Goal: Task Accomplishment & Management: Use online tool/utility

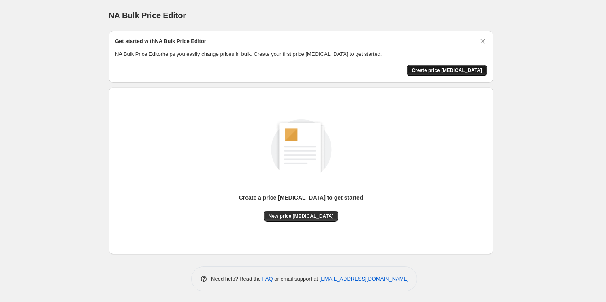
click at [471, 68] on span "Create price [MEDICAL_DATA]" at bounding box center [447, 70] width 70 height 6
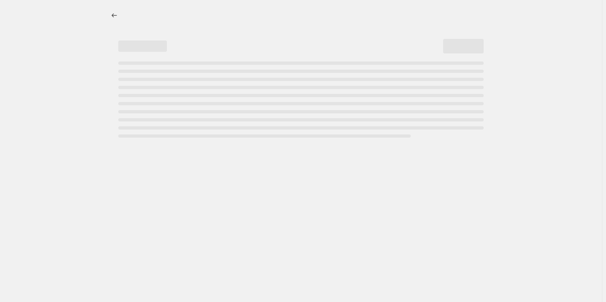
select select "percentage"
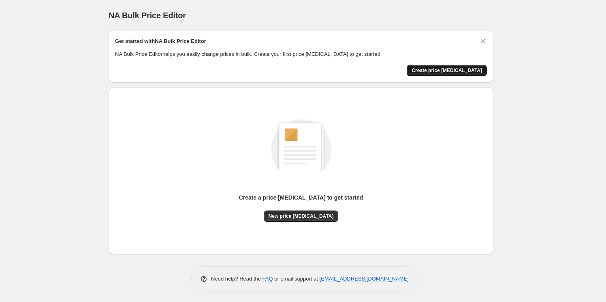
click at [452, 71] on span "Create price change job" at bounding box center [447, 70] width 70 height 6
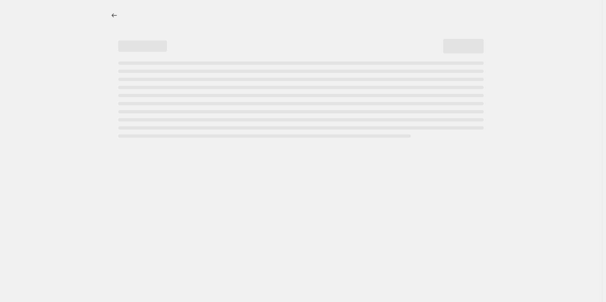
select select "percentage"
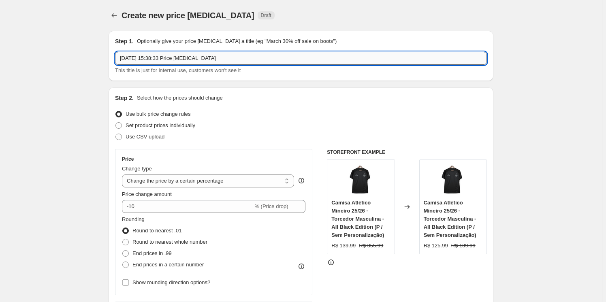
click at [227, 60] on input "17 de set. de 2025, 15:38:33 Price change job" at bounding box center [301, 58] width 372 height 13
click at [173, 114] on span "Use bulk price change rules" at bounding box center [158, 114] width 65 height 6
click at [116, 111] on input "Use bulk price change rules" at bounding box center [115, 111] width 0 height 0
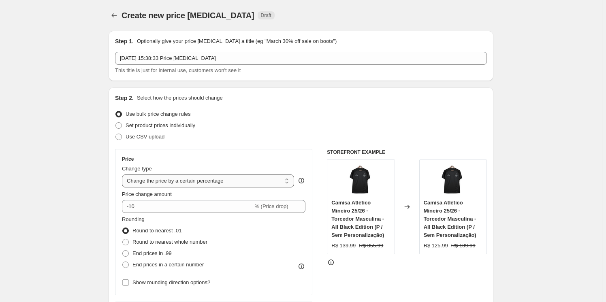
click at [229, 180] on select "Change the price to a certain amount Change the price by a certain amount Chang…" at bounding box center [208, 181] width 172 height 13
click at [232, 181] on select "Change the price to a certain amount Change the price by a certain amount Chang…" at bounding box center [208, 181] width 172 height 13
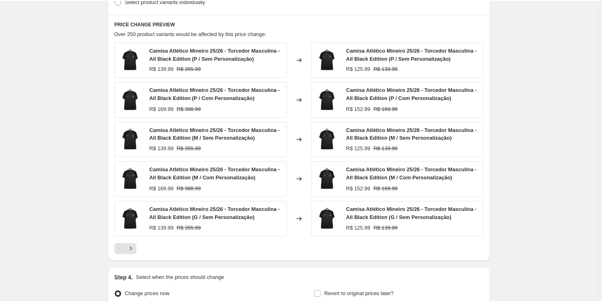
scroll to position [299, 0]
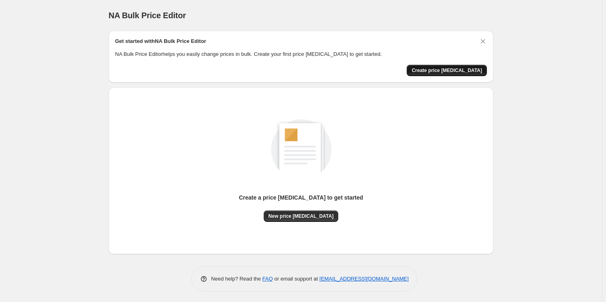
click at [478, 66] on button "Create price [MEDICAL_DATA]" at bounding box center [447, 70] width 80 height 11
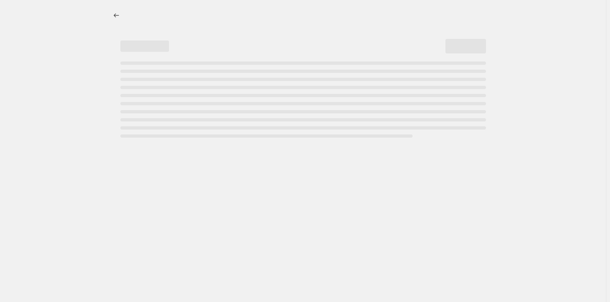
select select "percentage"
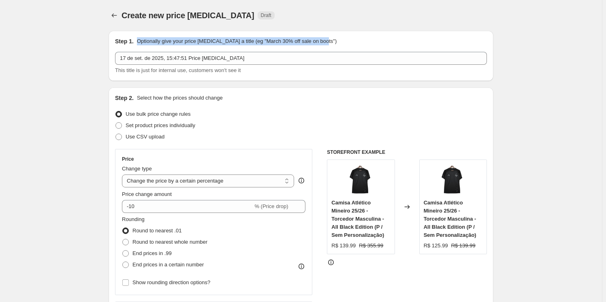
drag, startPoint x: 337, startPoint y: 41, endPoint x: 135, endPoint y: 44, distance: 201.3
click at [135, 44] on div "Step 1. Optionally give your price [MEDICAL_DATA] a title (eg "March 30% off sa…" at bounding box center [301, 41] width 372 height 8
copy div "Optionally give your price [MEDICAL_DATA] a title (eg "March 30% off sale on bo…"
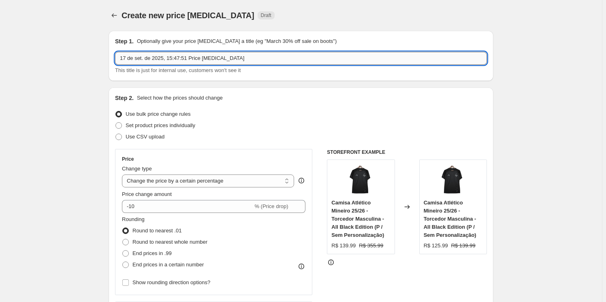
click at [232, 61] on input "17 de set. de 2025, 15:47:51 Price [MEDICAL_DATA]" at bounding box center [301, 58] width 372 height 13
drag, startPoint x: 239, startPoint y: 59, endPoint x: 114, endPoint y: 64, distance: 125.7
click at [114, 64] on div "Step 1. Optionally give your price [MEDICAL_DATA] a title (eg "March 30% off sa…" at bounding box center [301, 56] width 385 height 50
type input "VALOR 24/25, 25/26 CAMISAS TORCEDOR"
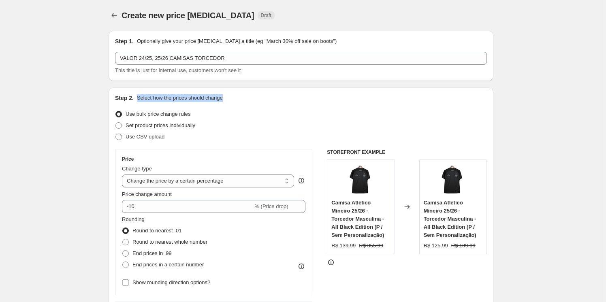
drag, startPoint x: 220, startPoint y: 98, endPoint x: 145, endPoint y: 99, distance: 74.5
click at [136, 100] on div "Step 2. Select how the prices should change" at bounding box center [301, 98] width 372 height 8
copy div "Select how the prices should change"
drag, startPoint x: 196, startPoint y: 109, endPoint x: 133, endPoint y: 104, distance: 62.5
click at [129, 105] on div "Step 2. Select how the prices should change Use bulk price change rules Set pro…" at bounding box center [301, 229] width 372 height 271
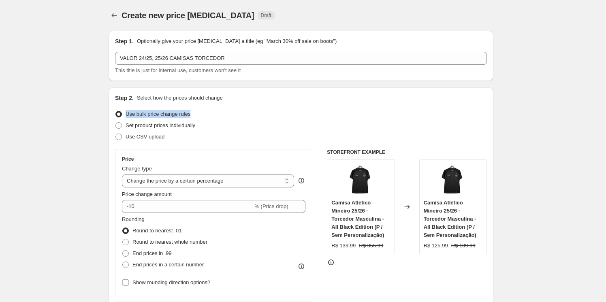
copy label "Use bulk price change rules"
drag, startPoint x: 200, startPoint y: 125, endPoint x: 130, endPoint y: 116, distance: 70.2
click at [126, 122] on div "Set product prices individually" at bounding box center [301, 125] width 372 height 11
copy label "Set product prices individually"
drag, startPoint x: 158, startPoint y: 166, endPoint x: 124, endPoint y: 170, distance: 33.9
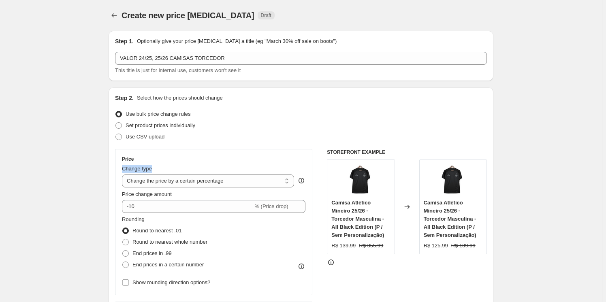
click at [124, 168] on div "Change type" at bounding box center [208, 169] width 172 height 8
copy span "Change type"
click at [198, 181] on select "Change the price to a certain amount Change the price by a certain amount Chang…" at bounding box center [208, 181] width 172 height 13
select select "to"
click at [124, 175] on select "Change the price to a certain amount Change the price by a certain amount Chang…" at bounding box center [208, 181] width 172 height 13
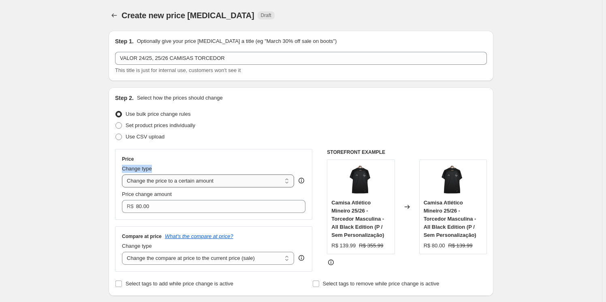
drag, startPoint x: 224, startPoint y: 181, endPoint x: 162, endPoint y: 178, distance: 62.4
click at [158, 177] on select "Change the price to a certain amount Change the price by a certain amount Chang…" at bounding box center [208, 181] width 172 height 13
click at [124, 175] on select "Change the price to a certain amount Change the price by a certain amount Chang…" at bounding box center [208, 181] width 172 height 13
drag, startPoint x: 128, startPoint y: 177, endPoint x: 169, endPoint y: 175, distance: 40.5
click at [141, 179] on select "Change the price to a certain amount Change the price by a certain amount Chang…" at bounding box center [208, 181] width 172 height 13
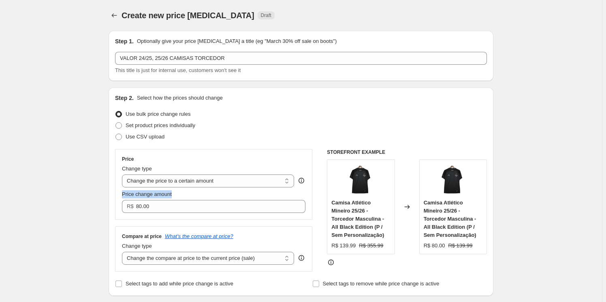
drag, startPoint x: 157, startPoint y: 188, endPoint x: 121, endPoint y: 190, distance: 36.1
click at [121, 189] on div "Price Change type Change the price to a certain amount Change the price by a ce…" at bounding box center [213, 184] width 197 height 71
copy span "Price change amount"
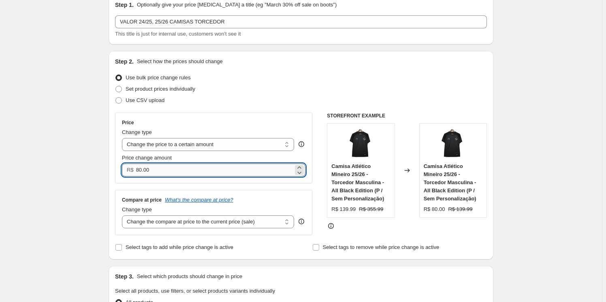
click at [202, 166] on input "80.00" at bounding box center [214, 170] width 157 height 13
click at [301, 166] on icon at bounding box center [299, 168] width 8 height 8
click at [300, 173] on icon at bounding box center [299, 172] width 8 height 8
type input "8"
type input "179.99"
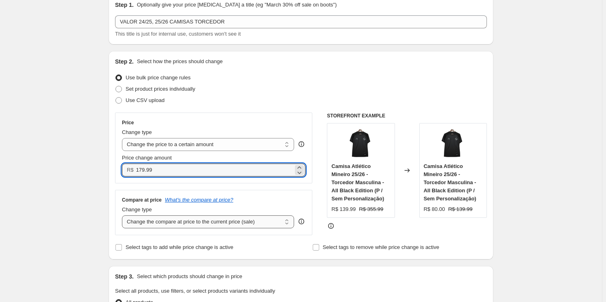
click at [208, 223] on select "Change the compare at price to the current price (sale) Change the compare at p…" at bounding box center [208, 221] width 172 height 13
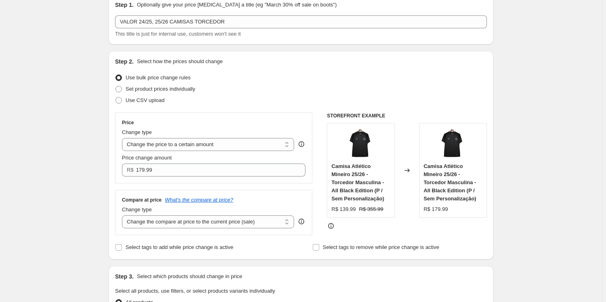
click at [124, 215] on select "Change the compare at price to the current price (sale) Change the compare at p…" at bounding box center [208, 221] width 172 height 13
drag, startPoint x: 164, startPoint y: 208, endPoint x: 124, endPoint y: 210, distance: 40.6
click at [124, 210] on div "Change type" at bounding box center [208, 210] width 172 height 8
copy span "Change type"
click at [212, 224] on select "Change the compare at price to the current price (sale) Change the compare at p…" at bounding box center [208, 221] width 172 height 13
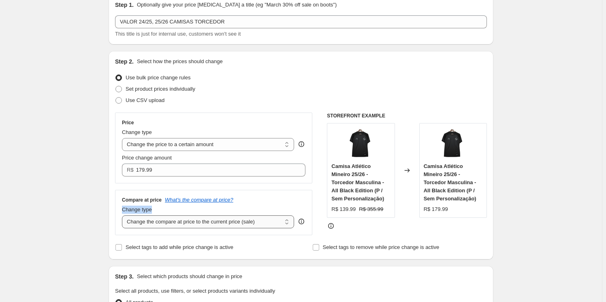
select select "to"
click at [124, 215] on select "Change the compare at price to the current price (sale) Change the compare at p…" at bounding box center [208, 221] width 172 height 13
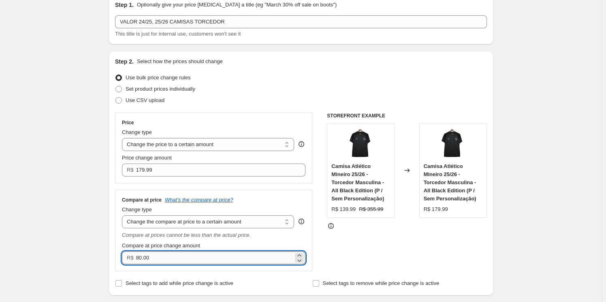
click at [189, 261] on input "80.00" at bounding box center [214, 258] width 157 height 13
type input "8"
type input "399.99"
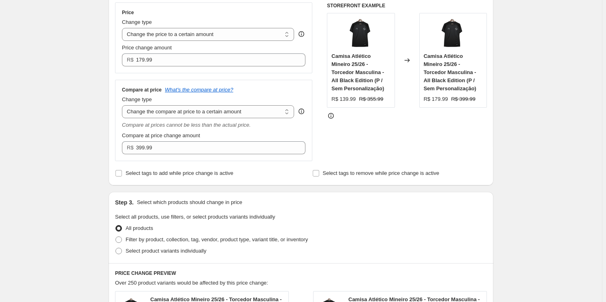
scroll to position [147, 0]
drag, startPoint x: 243, startPoint y: 171, endPoint x: 131, endPoint y: 164, distance: 112.4
click at [126, 171] on div "Select tags to add while price change is active" at bounding box center [202, 172] width 175 height 11
copy span "Select tags to add while price change is active"
click at [119, 173] on input "Select tags to add while price change is active" at bounding box center [118, 173] width 6 height 6
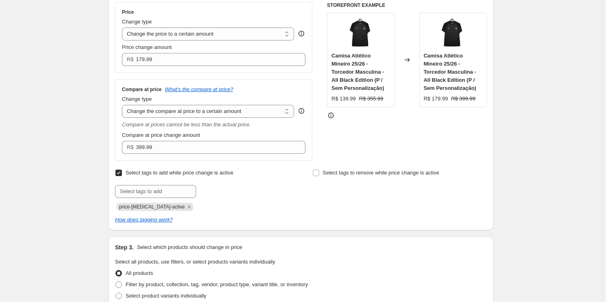
click at [271, 205] on div "price-[MEDICAL_DATA]-active" at bounding box center [202, 206] width 175 height 10
click at [121, 171] on input "Select tags to add while price change is active" at bounding box center [118, 173] width 6 height 6
checkbox input "false"
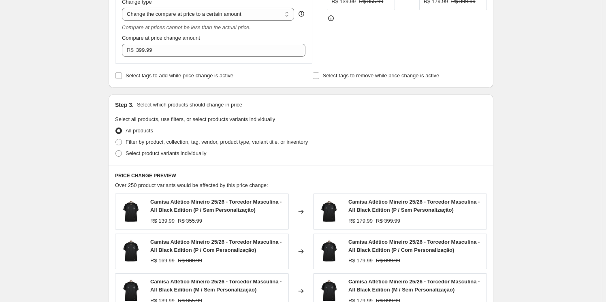
scroll to position [258, 0]
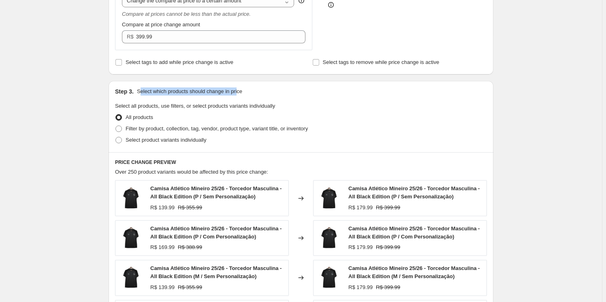
drag, startPoint x: 239, startPoint y: 87, endPoint x: 143, endPoint y: 89, distance: 95.6
click at [142, 89] on p "Select which products should change in price" at bounding box center [189, 91] width 105 height 8
drag, startPoint x: 256, startPoint y: 92, endPoint x: 134, endPoint y: 96, distance: 122.0
click at [136, 95] on div "Step 3. Select which products should change in price" at bounding box center [301, 91] width 372 height 8
copy div "Select which products should change in price"
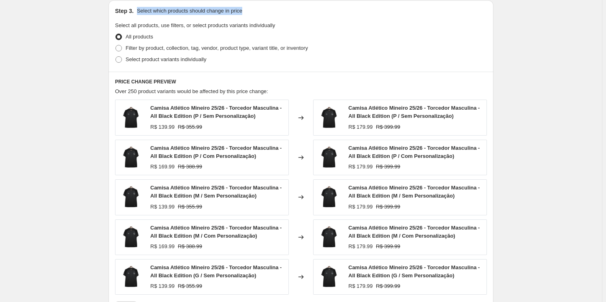
scroll to position [405, 0]
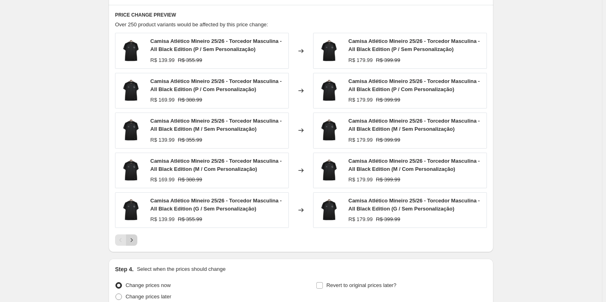
click at [137, 241] on button "Next" at bounding box center [131, 240] width 11 height 11
click at [136, 239] on icon "Next" at bounding box center [132, 240] width 8 height 8
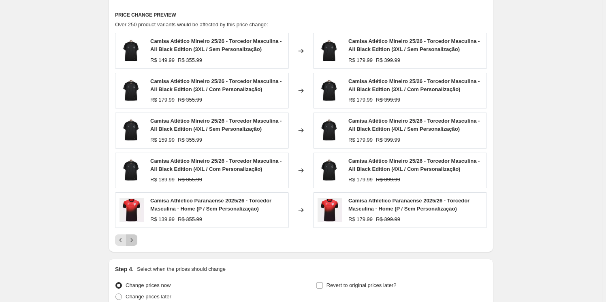
click at [136, 238] on icon "Next" at bounding box center [132, 240] width 8 height 8
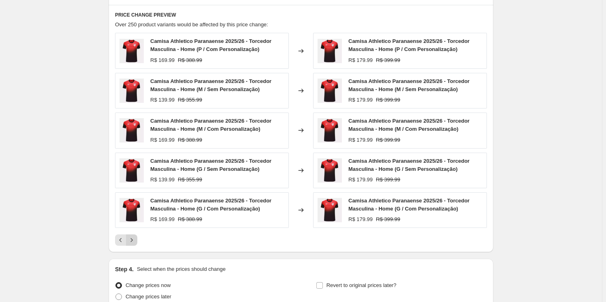
click at [134, 239] on icon "Next" at bounding box center [132, 240] width 8 height 8
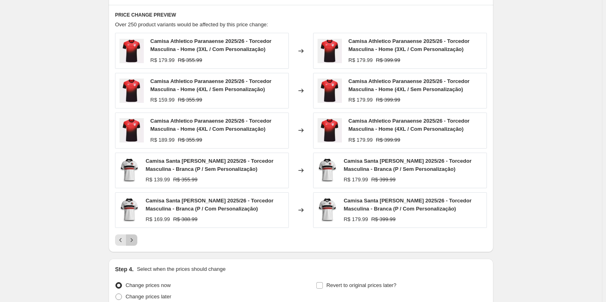
click at [136, 238] on icon "Next" at bounding box center [132, 240] width 8 height 8
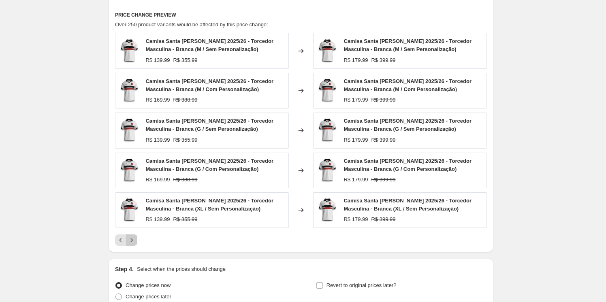
click at [136, 238] on icon "Next" at bounding box center [132, 240] width 8 height 8
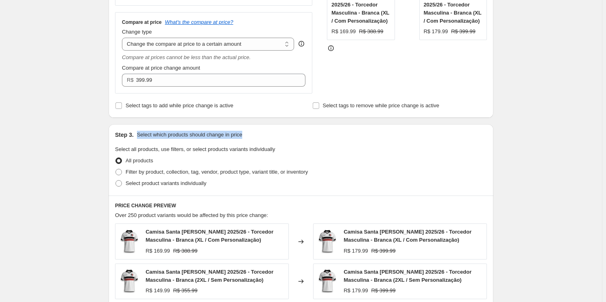
scroll to position [184, 0]
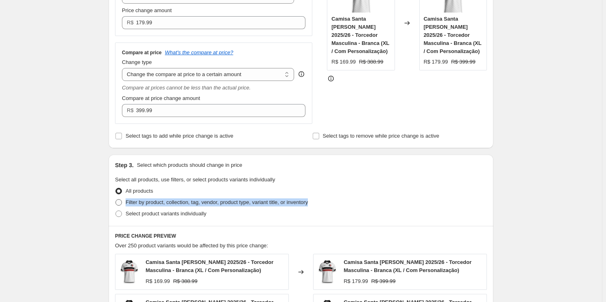
drag, startPoint x: 300, startPoint y: 197, endPoint x: 128, endPoint y: 203, distance: 172.2
click at [128, 203] on div "Filter by product, collection, tag, vendor, product type, variant title, or inv…" at bounding box center [301, 202] width 372 height 11
copy span "Filter by product, collection, tag, vendor, product type, variant title, or inv…"
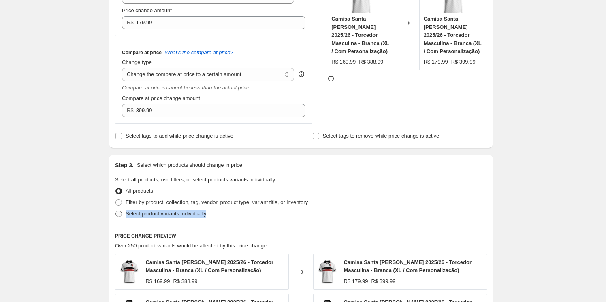
drag, startPoint x: 213, startPoint y: 211, endPoint x: 126, endPoint y: 213, distance: 87.1
click at [126, 213] on div "Select product variants individually" at bounding box center [301, 213] width 372 height 11
click at [122, 199] on span at bounding box center [118, 202] width 7 height 7
click at [116, 199] on input "Filter by product, collection, tag, vendor, product type, variant title, or inv…" at bounding box center [115, 199] width 0 height 0
radio input "true"
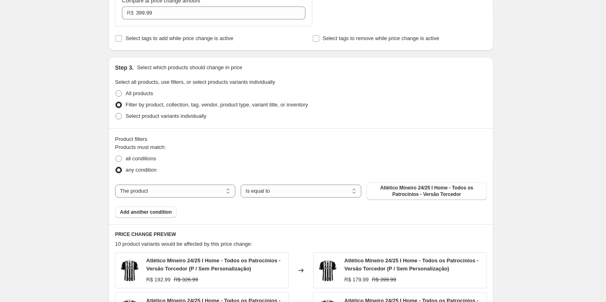
scroll to position [331, 0]
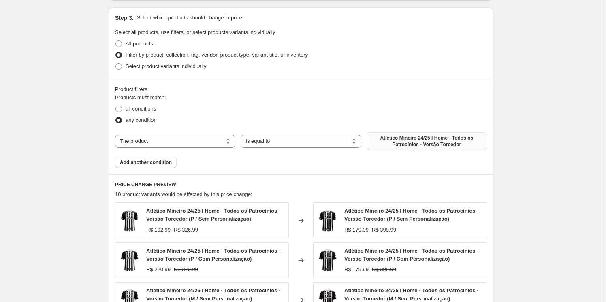
click at [389, 141] on span "Atlético Mineiro 24/25 I Home - Todos os Patrocínios - Versão Torcedor" at bounding box center [426, 141] width 111 height 13
click at [222, 140] on select "The product The product's collection The product's tag The product's vendor The…" at bounding box center [175, 141] width 120 height 13
click at [277, 141] on select "Is equal to Is not equal to" at bounding box center [301, 141] width 120 height 13
click at [223, 139] on select "The product The product's collection The product's tag The product's vendor The…" at bounding box center [175, 141] width 120 height 13
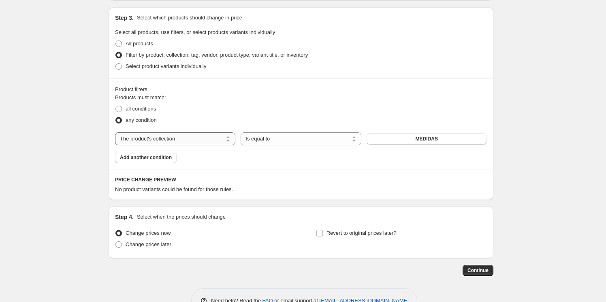
click at [210, 138] on select "The product The product's collection The product's tag The product's vendor The…" at bounding box center [175, 138] width 120 height 13
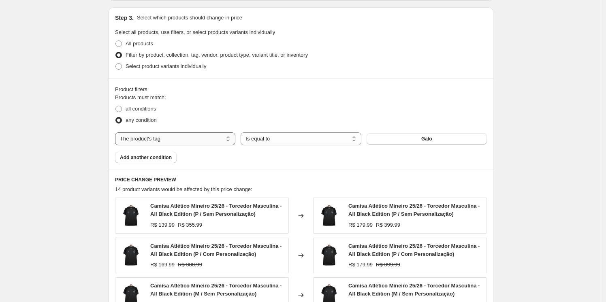
click at [206, 138] on select "The product The product's collection The product's tag The product's vendor The…" at bounding box center [175, 138] width 120 height 13
select select "product_type"
click at [387, 137] on button "Camisa" at bounding box center [427, 138] width 120 height 11
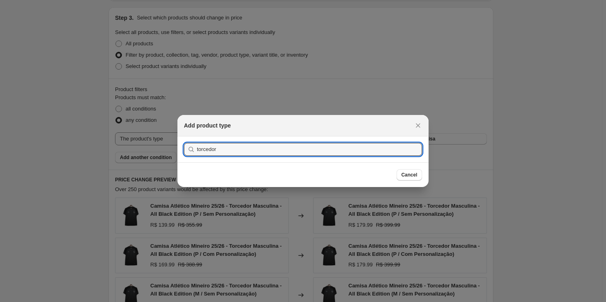
type input "torcedor"
click at [184, 136] on button "Submit" at bounding box center [195, 140] width 23 height 9
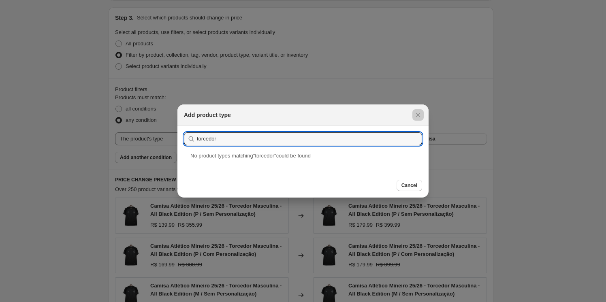
scroll to position [331, 0]
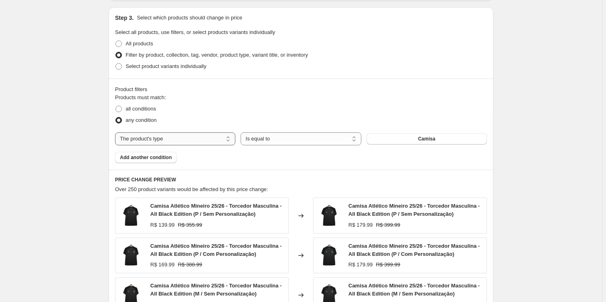
click at [211, 139] on select "The product The product's collection The product's tag The product's vendor The…" at bounding box center [175, 138] width 120 height 13
select select "product"
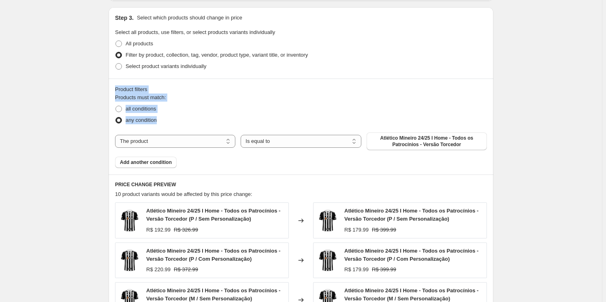
drag, startPoint x: 117, startPoint y: 85, endPoint x: 164, endPoint y: 121, distance: 58.6
click at [164, 122] on div "Product filters Products must match: all conditions any condition The product T…" at bounding box center [301, 127] width 385 height 96
click at [122, 108] on span at bounding box center [118, 109] width 6 height 6
click at [116, 106] on input "all conditions" at bounding box center [115, 106] width 0 height 0
radio input "true"
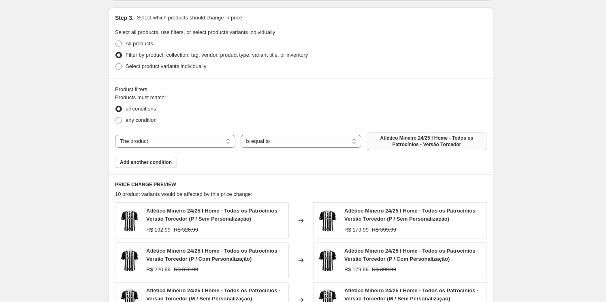
click at [420, 142] on span "Atlético Mineiro 24/25 I Home - Todos os Patrocínios - Versão Torcedor" at bounding box center [426, 141] width 111 height 13
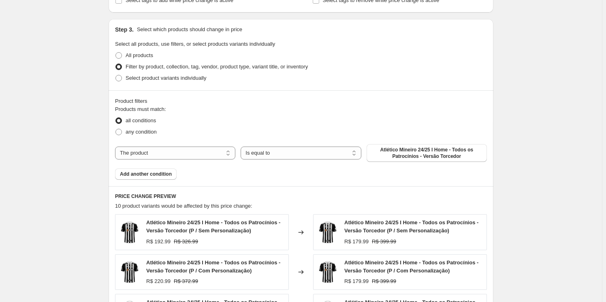
scroll to position [318, 0]
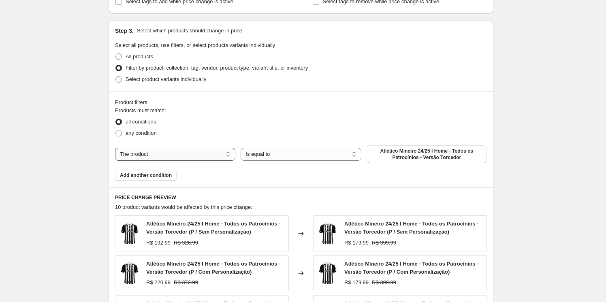
click at [158, 149] on select "The product The product's collection The product's tag The product's vendor The…" at bounding box center [175, 154] width 120 height 13
select select "collection"
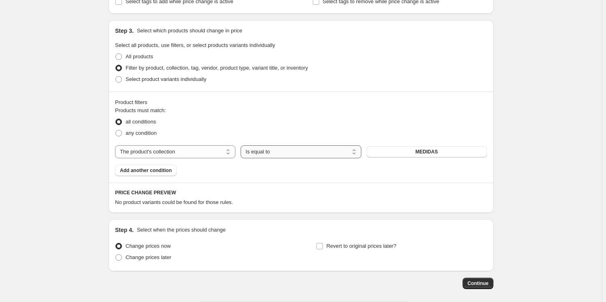
click at [288, 151] on select "Is equal to Is not equal to" at bounding box center [301, 151] width 120 height 13
click at [299, 157] on select "Is equal to Is not equal to" at bounding box center [301, 151] width 120 height 13
click at [413, 153] on button "MEDIDAS" at bounding box center [427, 151] width 120 height 11
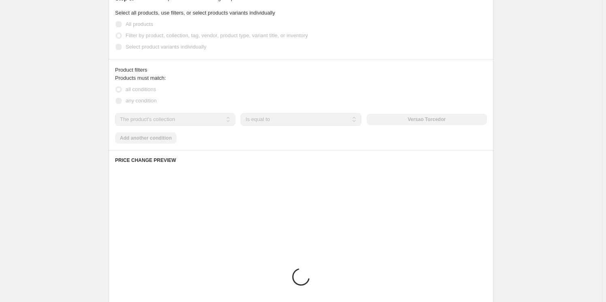
scroll to position [539, 0]
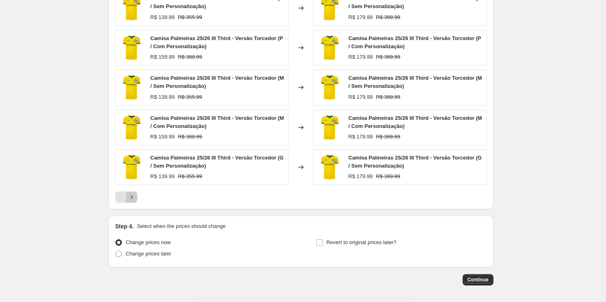
click at [133, 194] on icon "Next" at bounding box center [132, 197] width 8 height 8
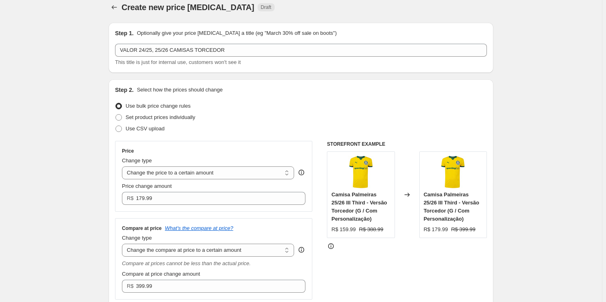
scroll to position [0, 0]
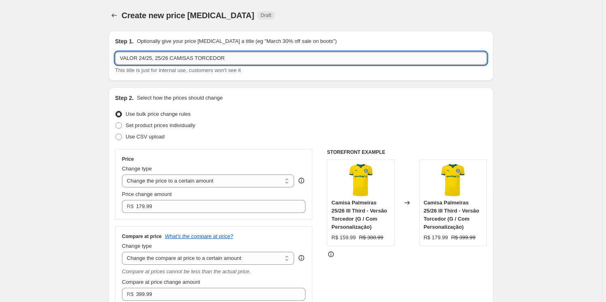
click at [245, 56] on input "VALOR 24/25, 25/26 CAMISAS TORCEDOR" at bounding box center [301, 58] width 372 height 13
type input "VALOR 24/25, 25/26 CAMISAS TORCEDOR COM PERSONALIZAÇÃO"
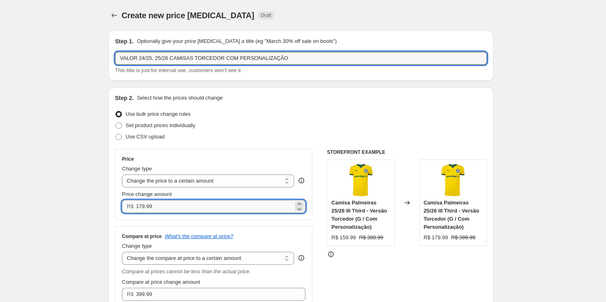
click at [166, 208] on input "179.99" at bounding box center [214, 206] width 157 height 13
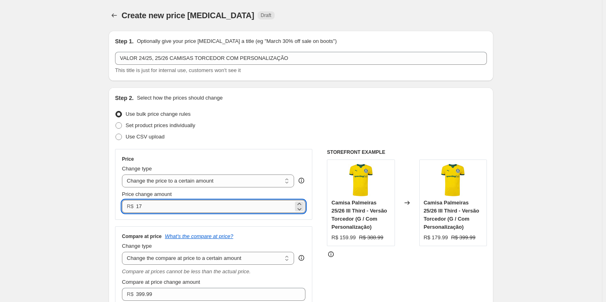
type input "1"
type input "209"
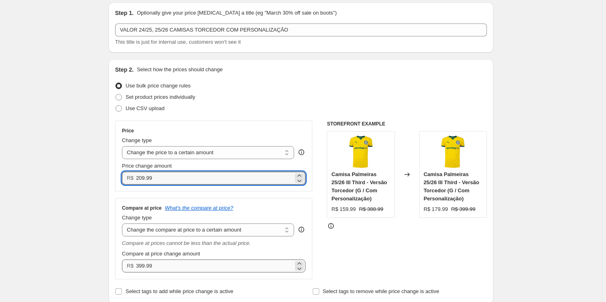
scroll to position [36, 0]
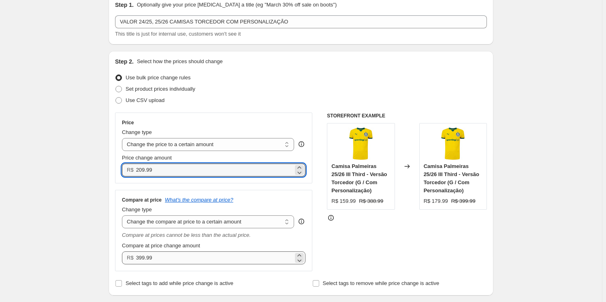
type input "209.99"
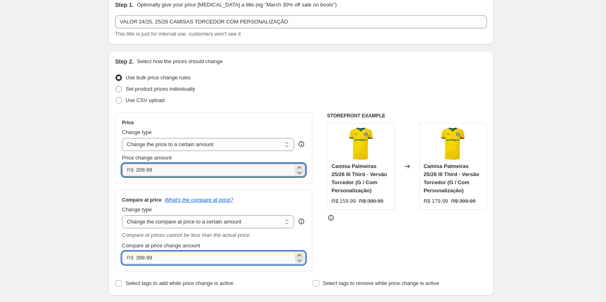
click at [175, 258] on input "399.99" at bounding box center [214, 258] width 157 height 13
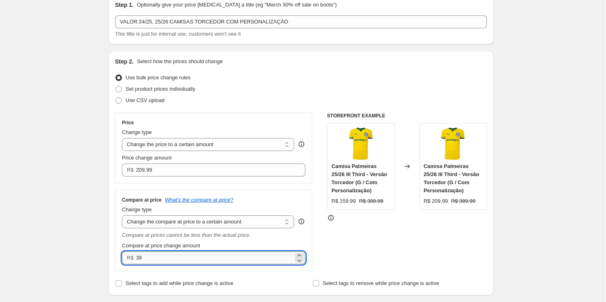
type input "3"
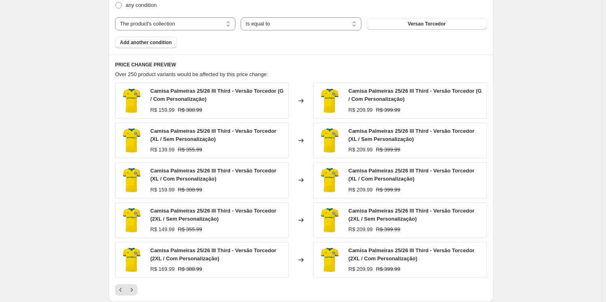
scroll to position [552, 0]
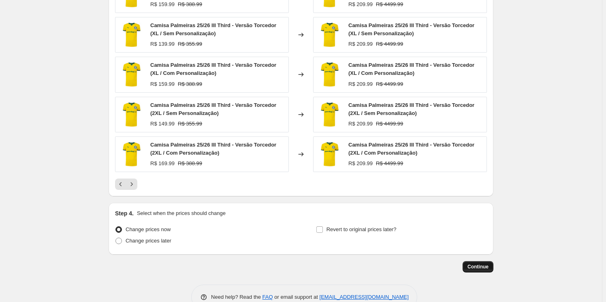
click at [487, 265] on span "Continue" at bounding box center [477, 267] width 21 height 6
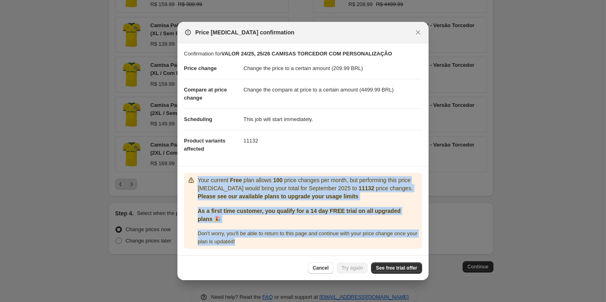
drag, startPoint x: 215, startPoint y: 190, endPoint x: 377, endPoint y: 244, distance: 170.9
click at [382, 245] on div "Your current Free plan allows 100 price changes per month, but performing this …" at bounding box center [303, 211] width 238 height 76
click at [390, 268] on span "See free trial offer" at bounding box center [396, 268] width 41 height 6
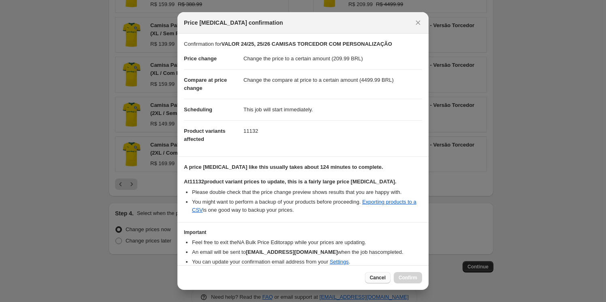
click at [377, 278] on span "Cancel" at bounding box center [378, 278] width 16 height 6
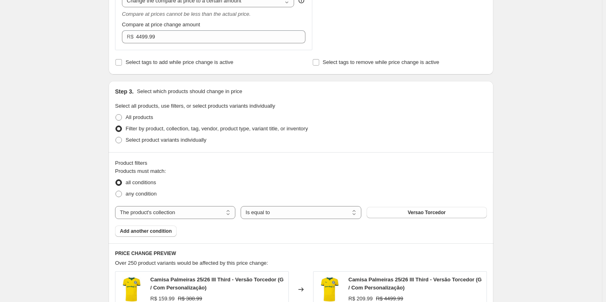
scroll to position [221, 0]
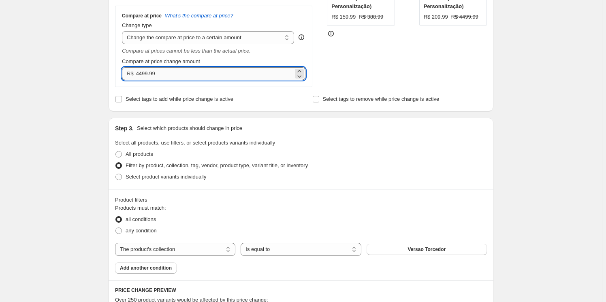
click at [143, 74] on input "4499.99" at bounding box center [214, 73] width 157 height 13
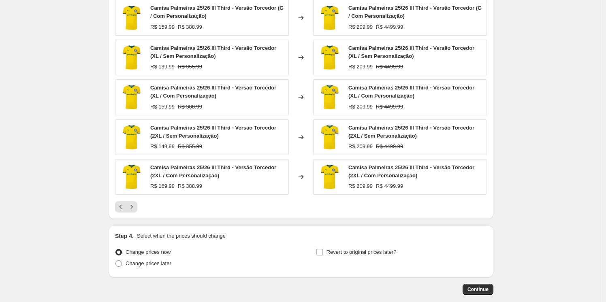
scroll to position [571, 0]
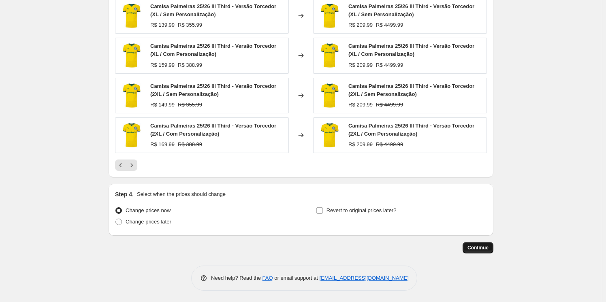
type input "499.99"
click at [476, 243] on button "Continue" at bounding box center [478, 247] width 31 height 11
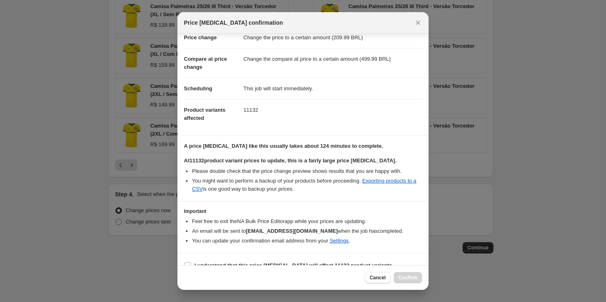
scroll to position [32, 0]
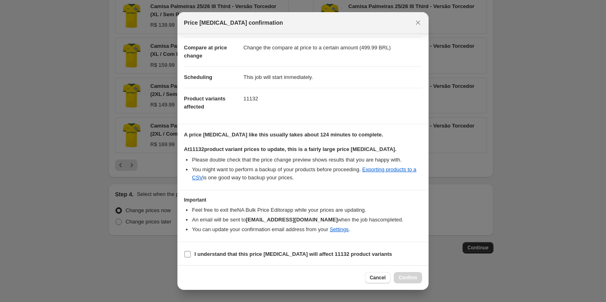
click at [190, 252] on input "I understand that this price [MEDICAL_DATA] will affect 11132 product variants" at bounding box center [187, 254] width 6 height 6
checkbox input "true"
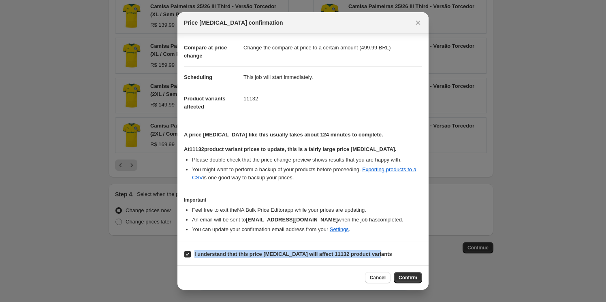
drag, startPoint x: 380, startPoint y: 253, endPoint x: 205, endPoint y: 246, distance: 175.1
click at [205, 246] on section "I understand that this price [MEDICAL_DATA] will affect 11132 product variants" at bounding box center [302, 254] width 251 height 24
click at [416, 281] on button "Confirm" at bounding box center [408, 277] width 28 height 11
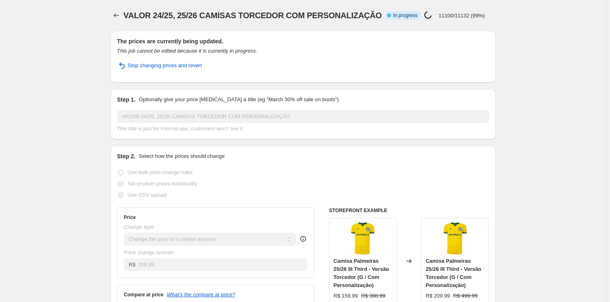
select select "to"
select select "collection"
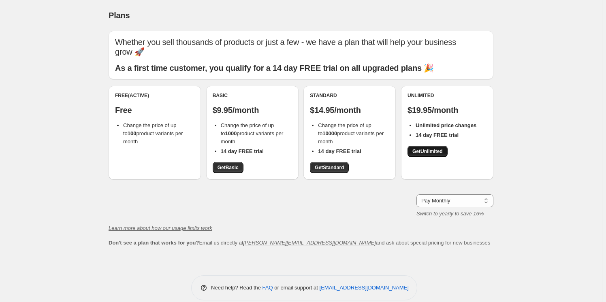
click at [437, 152] on span "Get Unlimited" at bounding box center [427, 151] width 30 height 6
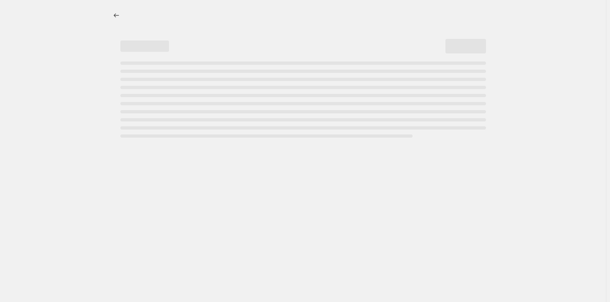
select select "to"
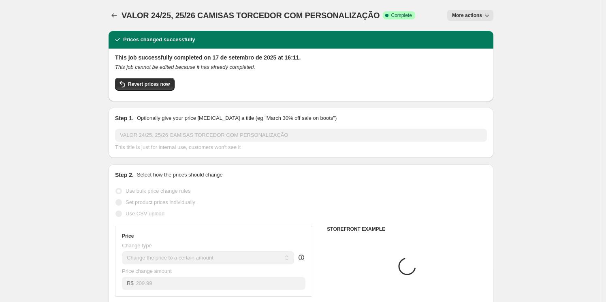
select select "collection"
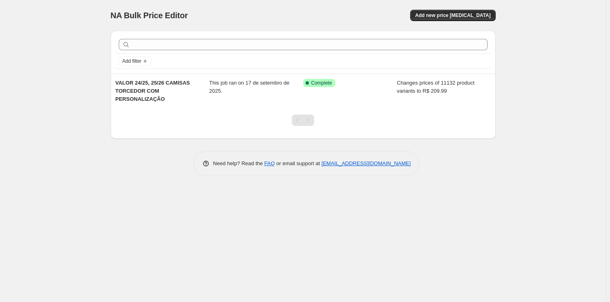
click at [291, 120] on div at bounding box center [302, 123] width 33 height 31
click at [312, 118] on div "Pagination" at bounding box center [308, 120] width 11 height 11
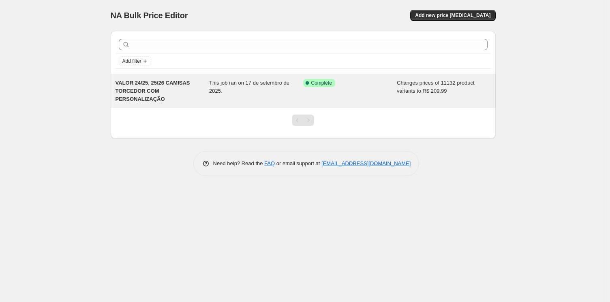
click at [413, 88] on span "Changes prices of 11132 product variants to R$ 209.99" at bounding box center [436, 87] width 78 height 14
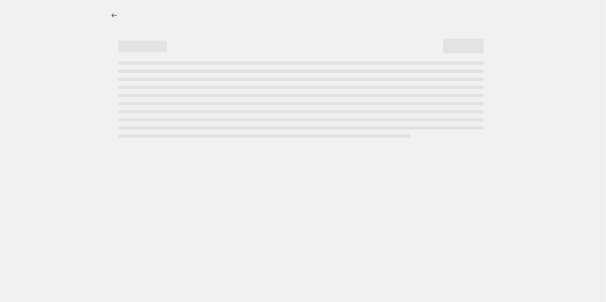
select select "to"
select select "collection"
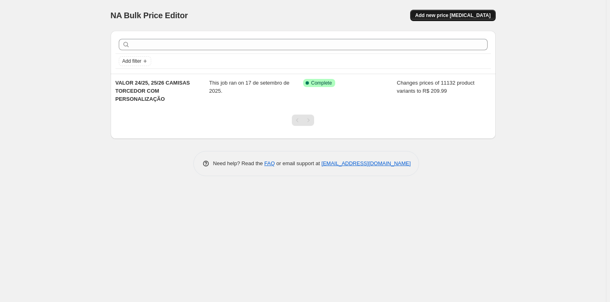
click at [461, 13] on span "Add new price change job" at bounding box center [452, 15] width 75 height 6
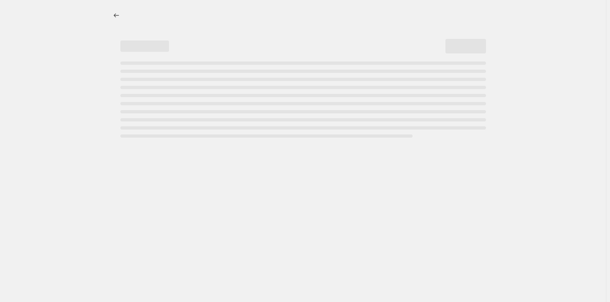
select select "percentage"
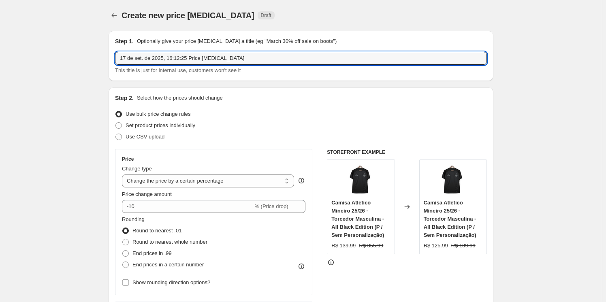
drag, startPoint x: 247, startPoint y: 58, endPoint x: 115, endPoint y: 70, distance: 132.6
click at [115, 70] on div "Step 1. Optionally give your price change job a title (eg "March 30% off sale o…" at bounding box center [301, 56] width 385 height 50
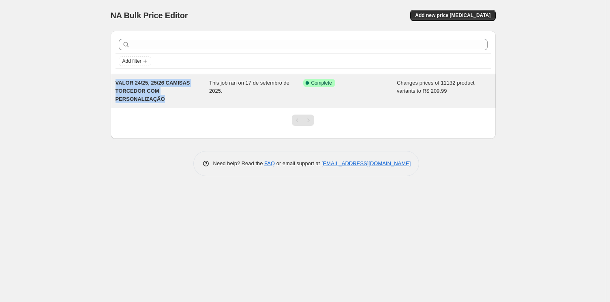
drag, startPoint x: 112, startPoint y: 76, endPoint x: 167, endPoint y: 101, distance: 60.4
click at [167, 101] on div "VALOR 24/25, 25/26 CAMISAS TORCEDOR COM PERSONALIZAÇÃO This job ran on 17 de se…" at bounding box center [303, 91] width 385 height 34
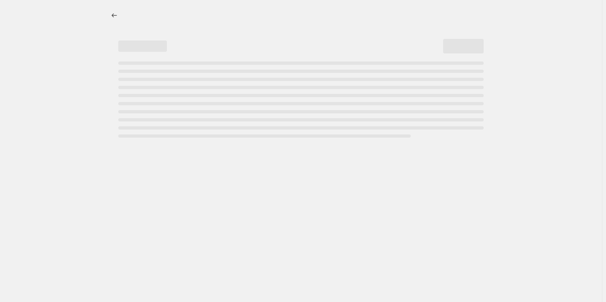
select select "to"
select select "collection"
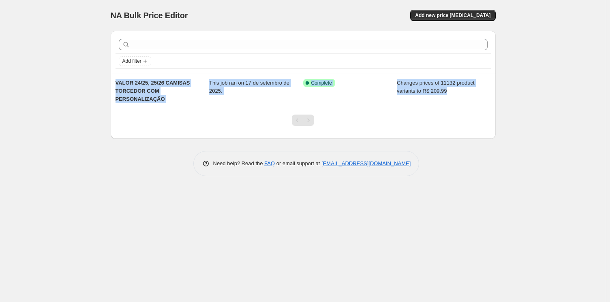
drag, startPoint x: 112, startPoint y: 79, endPoint x: 159, endPoint y: 109, distance: 56.3
click at [159, 109] on div "Add filter VALOR 24/25, 25/26 CAMISAS TORCEDOR COM PERSONALIZAÇÃO This job ran …" at bounding box center [303, 85] width 385 height 108
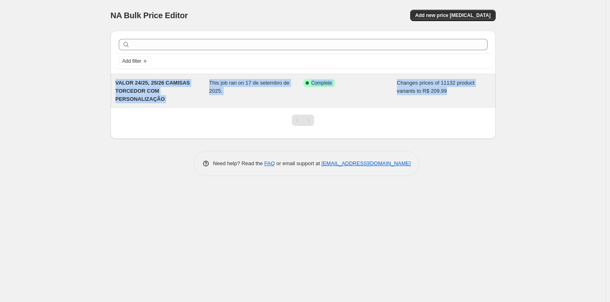
copy div "VALOR 24/25, 25/26 CAMISAS TORCEDOR COM PERSONALIZAÇÃO This job ran on 17 de se…"
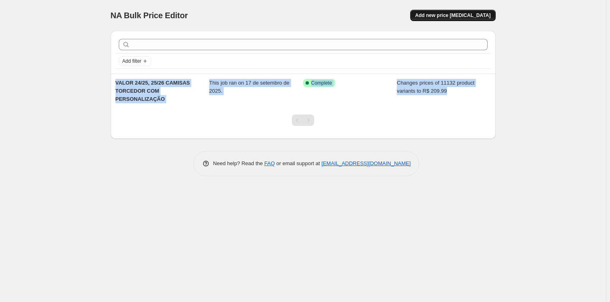
click at [484, 13] on span "Add new price change job" at bounding box center [452, 15] width 75 height 6
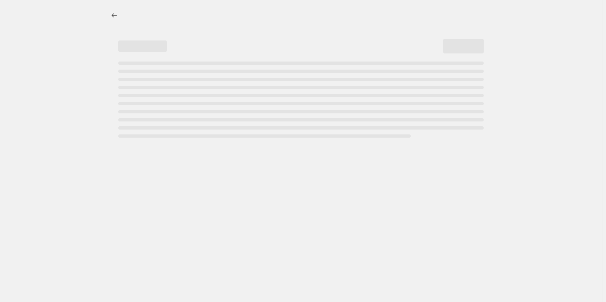
select select "percentage"
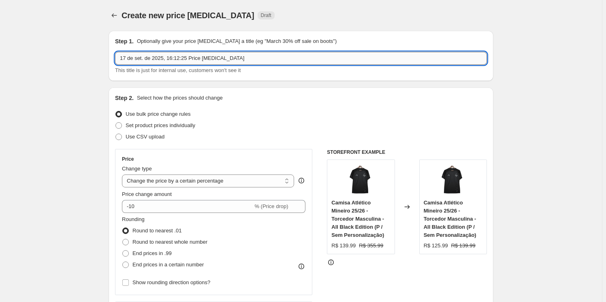
click at [236, 60] on input "17 de set. de 2025, 16:12:25 Price change job" at bounding box center [301, 58] width 372 height 13
click at [237, 63] on input "17 de set. de 2025, 16:12:25 Price change job" at bounding box center [301, 58] width 372 height 13
paste input "VALOR 24/25, 25/26 CAMISAS TORCEDOR COM PERSONALIZAÇÃO This job ran on 17 de se…"
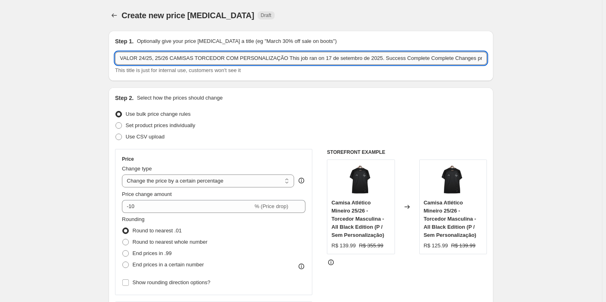
scroll to position [0, 84]
drag, startPoint x: 488, startPoint y: 57, endPoint x: 192, endPoint y: 69, distance: 295.5
click at [192, 69] on div "VALOR 24/25, 25/26 CAMISAS TORCEDOR COM PERSONALIZAÇÃO This job ran on 17 de se…" at bounding box center [301, 63] width 372 height 23
click at [207, 57] on input "VALOR 24/25, 25/26 CAMISAS TORCEDOR COM PERSONALIZAÇÃO" at bounding box center [301, 58] width 372 height 13
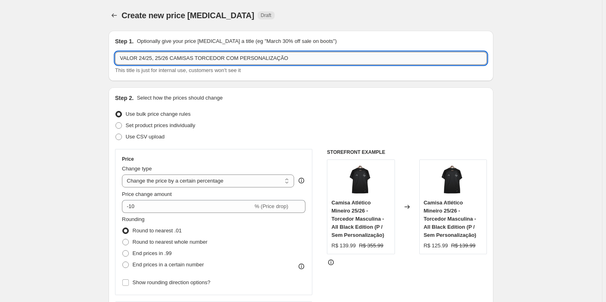
click at [207, 57] on input "VALOR 24/25, 25/26 CAMISAS TORCEDOR COM PERSONALIZAÇÃO" at bounding box center [301, 58] width 372 height 13
click at [228, 57] on input "VALOR 24/25, 25/26 CAMISAS JOGADOR COM PERSONALIZAÇÃO" at bounding box center [301, 58] width 372 height 13
click at [228, 56] on input "VALOR 24/25, 25/26 CAMISAS JOGADOR COM PERSONALIZAÇÃO" at bounding box center [301, 58] width 372 height 13
click at [227, 56] on input "VALOR 24/25, 25/26 CAMISAS JOGADOR COM PERSONALIZAÇÃO" at bounding box center [301, 58] width 372 height 13
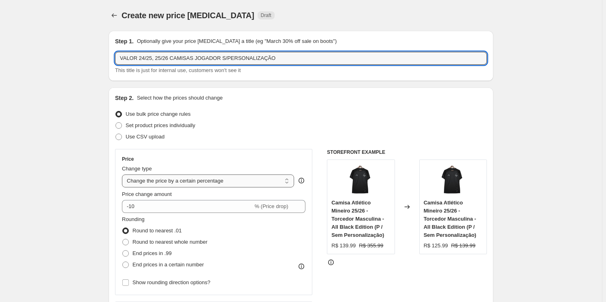
type input "VALOR 24/25, 25/26 CAMISAS JOGADOR S/PERSONALIZAÇÃO"
click at [239, 179] on select "Change the price to a certain amount Change the price by a certain amount Chang…" at bounding box center [208, 181] width 172 height 13
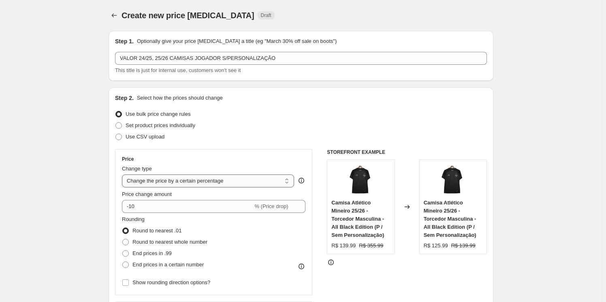
select select "to"
click at [124, 175] on select "Change the price to a certain amount Change the price by a certain amount Chang…" at bounding box center [208, 181] width 172 height 13
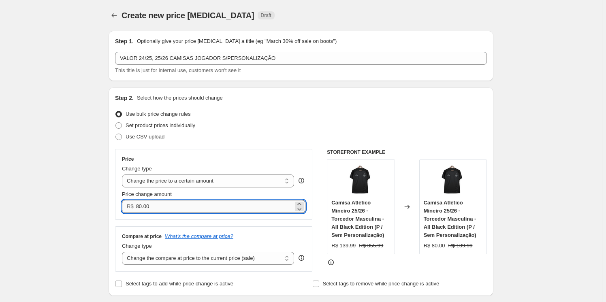
click at [206, 207] on input "80.00" at bounding box center [214, 206] width 157 height 13
drag, startPoint x: 206, startPoint y: 207, endPoint x: 117, endPoint y: 202, distance: 88.9
click at [122, 204] on div "Price Change type Change the price to a certain amount Change the price by a ce…" at bounding box center [213, 184] width 197 height 71
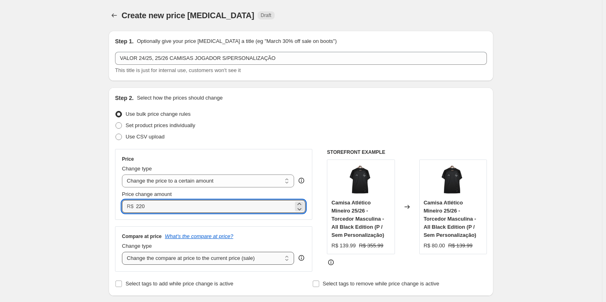
type input "220.00"
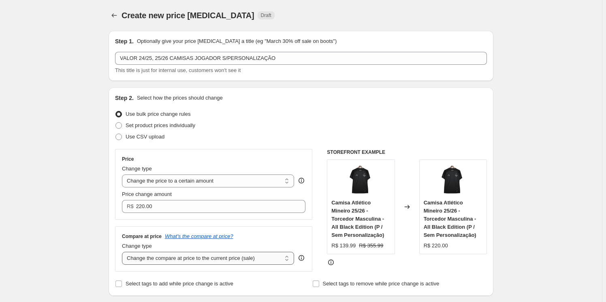
click at [177, 260] on select "Change the compare at price to the current price (sale) Change the compare at p…" at bounding box center [208, 258] width 172 height 13
click at [183, 258] on select "Change the compare at price to the current price (sale) Change the compare at p…" at bounding box center [208, 258] width 172 height 13
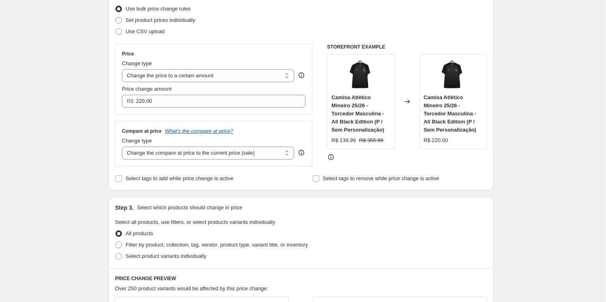
scroll to position [110, 0]
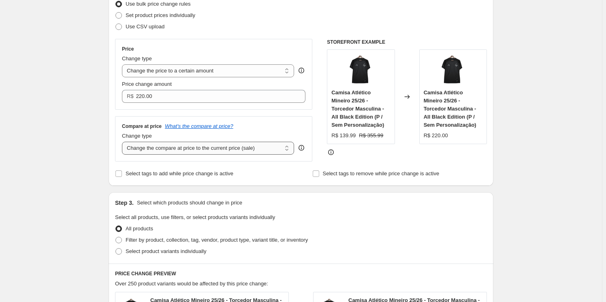
click at [189, 153] on select "Change the compare at price to the current price (sale) Change the compare at p…" at bounding box center [208, 148] width 172 height 13
select select "to"
click at [124, 142] on select "Change the compare at price to the current price (sale) Change the compare at p…" at bounding box center [208, 148] width 172 height 13
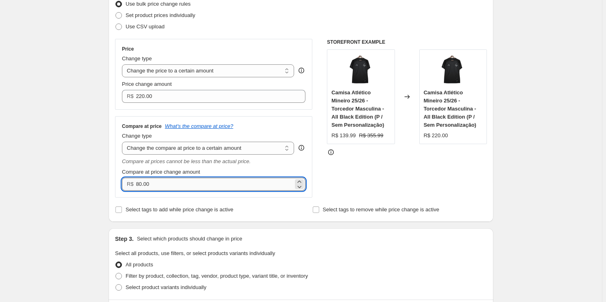
click at [167, 183] on input "80.00" at bounding box center [214, 184] width 157 height 13
type input "8"
type input "699"
type input "699.99"
click at [461, 179] on div "STOREFRONT EXAMPLE Camisa Atlético Mineiro 25/26 - Torcedor Masculina - All Bla…" at bounding box center [407, 118] width 160 height 159
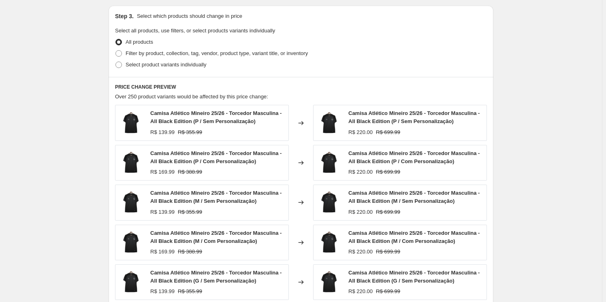
scroll to position [186, 0]
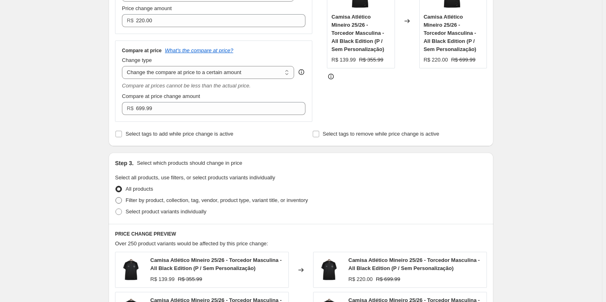
click at [191, 201] on span "Filter by product, collection, tag, vendor, product type, variant title, or inv…" at bounding box center [217, 200] width 182 height 6
click at [116, 198] on input "Filter by product, collection, tag, vendor, product type, variant title, or inv…" at bounding box center [115, 197] width 0 height 0
radio input "true"
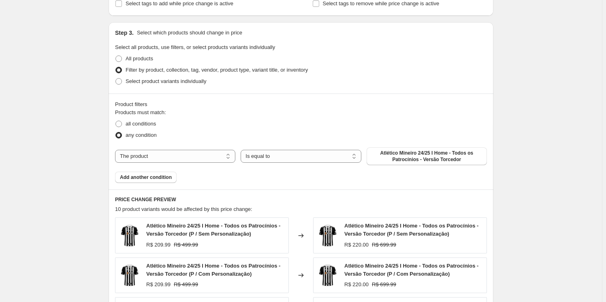
scroll to position [333, 0]
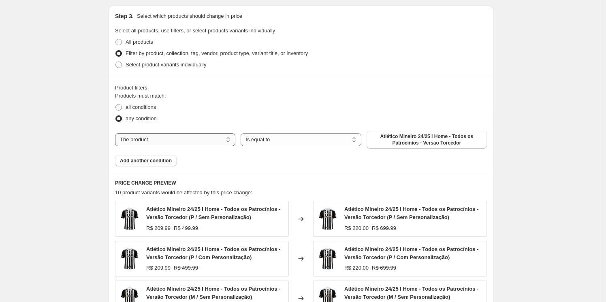
click at [215, 139] on select "The product The product's collection The product's tag The product's vendor The…" at bounding box center [175, 139] width 120 height 13
select select "collection"
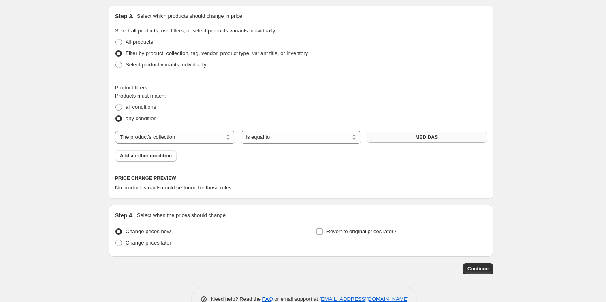
click at [435, 139] on span "MEDIDAS" at bounding box center [427, 137] width 22 height 6
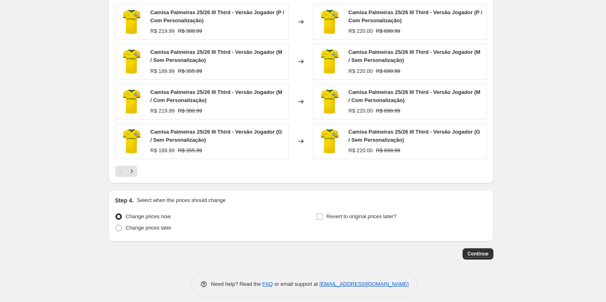
scroll to position [571, 0]
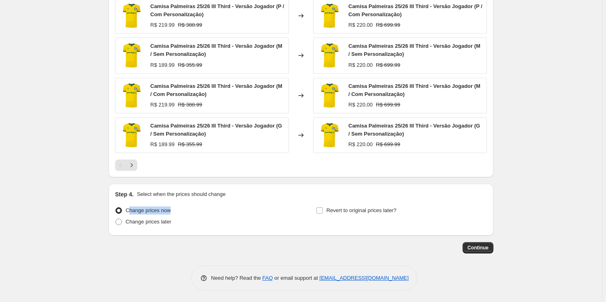
drag, startPoint x: 177, startPoint y: 209, endPoint x: 129, endPoint y: 211, distance: 48.2
click at [129, 211] on div "Change prices now" at bounding box center [200, 210] width 171 height 11
drag, startPoint x: 136, startPoint y: 193, endPoint x: 221, endPoint y: 197, distance: 85.2
click at [220, 198] on div "Step 4. Select when the prices should change Change prices now Change prices la…" at bounding box center [301, 209] width 372 height 39
drag, startPoint x: 118, startPoint y: 189, endPoint x: 191, endPoint y: 226, distance: 81.9
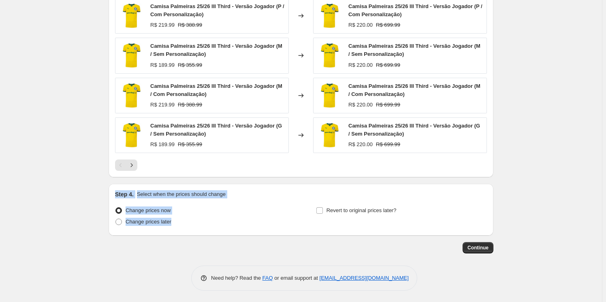
click at [191, 226] on div "Step 4. Select when the prices should change Change prices now Change prices la…" at bounding box center [301, 210] width 385 height 52
copy div "Step 4. Select when the prices should change Change prices now Change prices la…"
drag, startPoint x: 291, startPoint y: 256, endPoint x: 367, endPoint y: 247, distance: 76.3
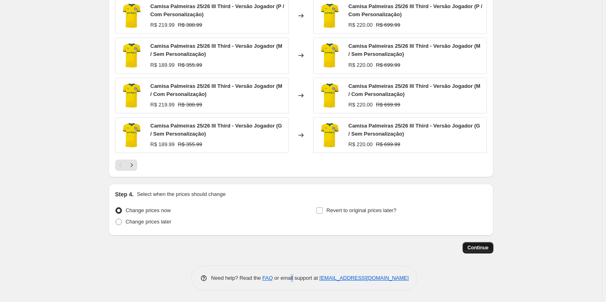
click at [474, 247] on span "Continue" at bounding box center [477, 248] width 21 height 6
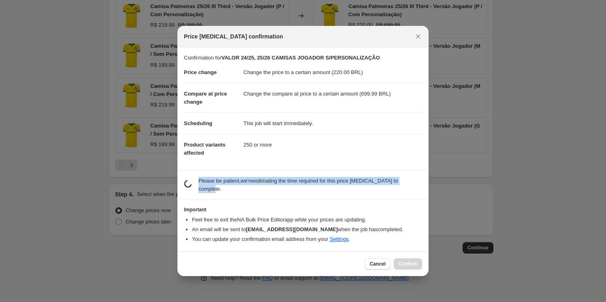
drag, startPoint x: 410, startPoint y: 185, endPoint x: 196, endPoint y: 185, distance: 214.3
click at [196, 185] on div "estimating job duration... Please be patient, we're estimating the time require…" at bounding box center [303, 185] width 238 height 16
copy p "Please be patient, we're estimating the time required for this price change job…"
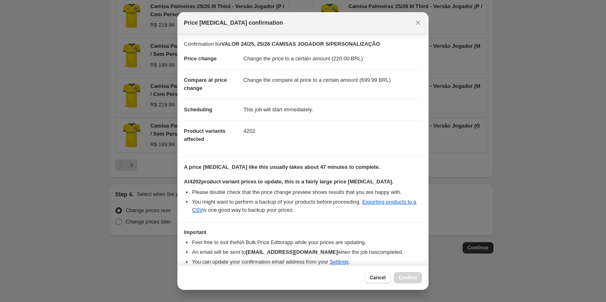
scroll to position [32, 0]
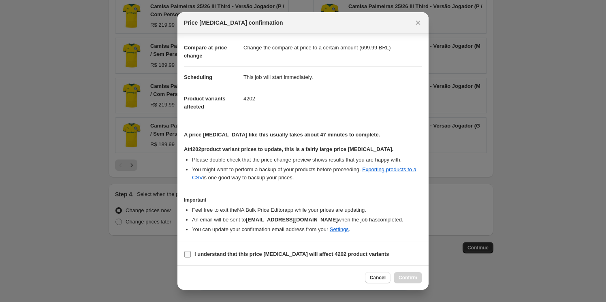
click at [188, 254] on input "I understand that this price change job will affect 4202 product variants" at bounding box center [187, 254] width 6 height 6
checkbox input "true"
click at [406, 278] on span "Confirm" at bounding box center [408, 278] width 19 height 6
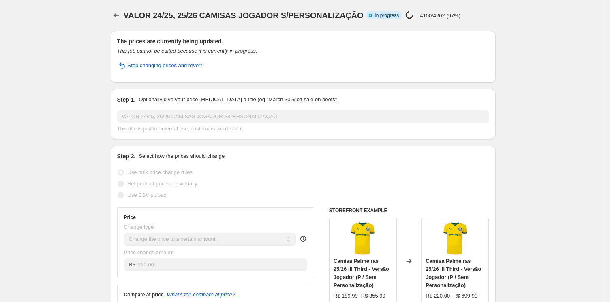
select select "to"
select select "collection"
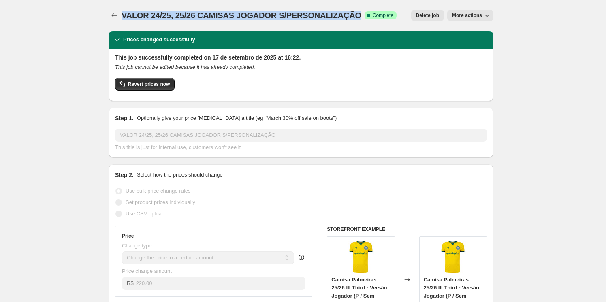
drag, startPoint x: 124, startPoint y: 16, endPoint x: 358, endPoint y: 17, distance: 234.5
click at [358, 16] on div "VALOR 24/25, 25/26 CAMISAS JOGADOR S/PERSONALIZAÇÃO Success Complete Complete" at bounding box center [259, 15] width 275 height 11
copy span "VALOR 24/25, 25/26 CAMISAS JOGADOR S/PERSONALIZAÇÃO"
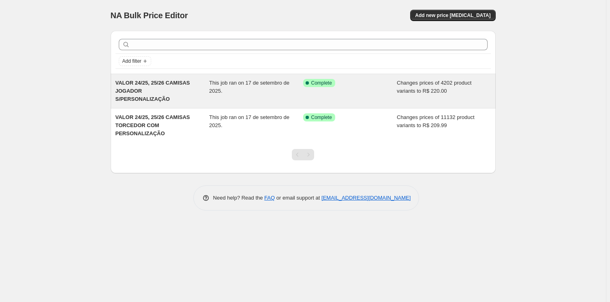
click at [175, 90] on span "VALOR 24/25, 25/26 CAMISAS JOGADOR S/PERSONALIZAÇÃO" at bounding box center [152, 91] width 75 height 22
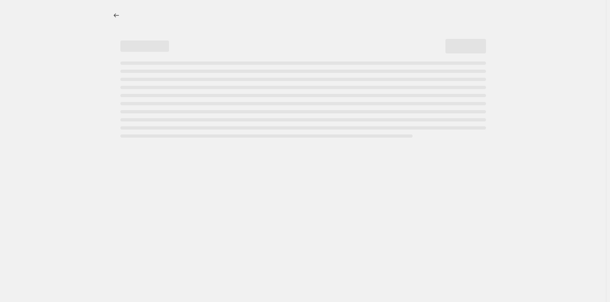
select select "to"
select select "collection"
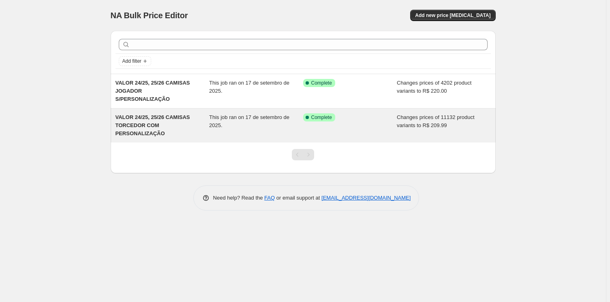
click at [170, 119] on div "VALOR 24/25, 25/26 CAMISAS TORCEDOR COM PERSONALIZAÇÃO" at bounding box center [162, 125] width 94 height 24
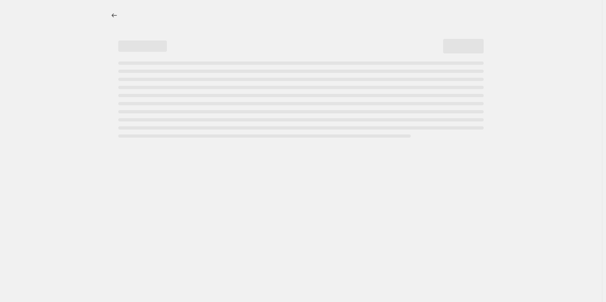
select select "to"
select select "collection"
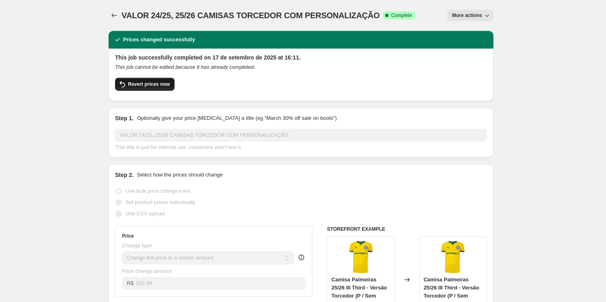
click at [160, 83] on span "Revert prices now" at bounding box center [149, 84] width 42 height 6
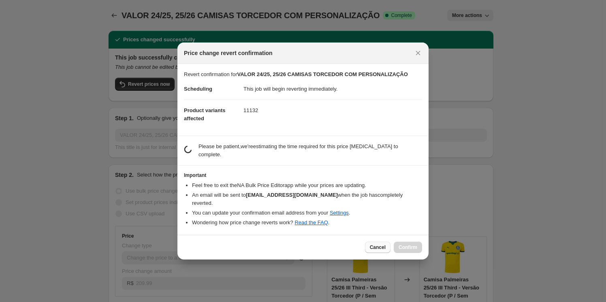
click at [378, 244] on span "Cancel" at bounding box center [378, 247] width 16 height 6
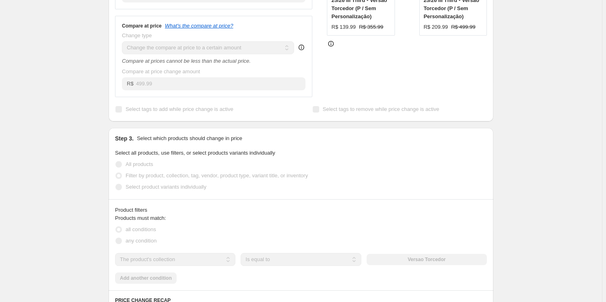
scroll to position [294, 0]
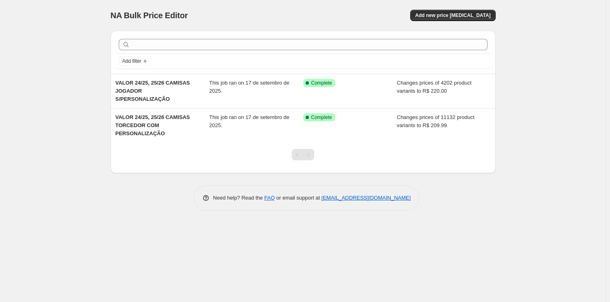
drag, startPoint x: 353, startPoint y: 120, endPoint x: 452, endPoint y: 166, distance: 108.5
click at [452, 165] on div "Add filter VALOR 24/25, 25/26 CAMISAS JOGADOR S/PERSONALIZAÇÃO This job ran on …" at bounding box center [303, 117] width 385 height 186
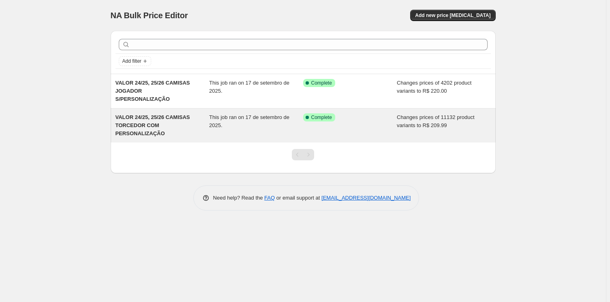
click at [368, 121] on div "Success Complete Complete" at bounding box center [350, 125] width 94 height 24
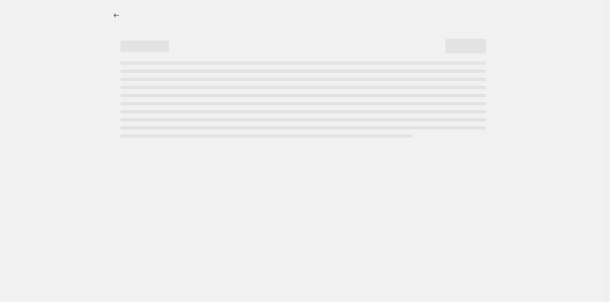
select select "to"
select select "collection"
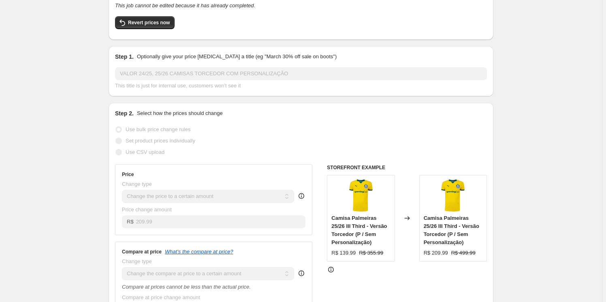
scroll to position [78, 0]
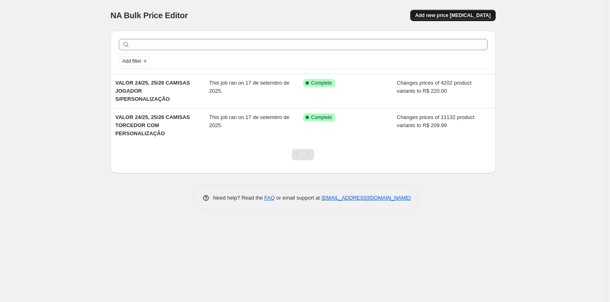
click at [457, 15] on span "Add new price change job" at bounding box center [452, 15] width 75 height 6
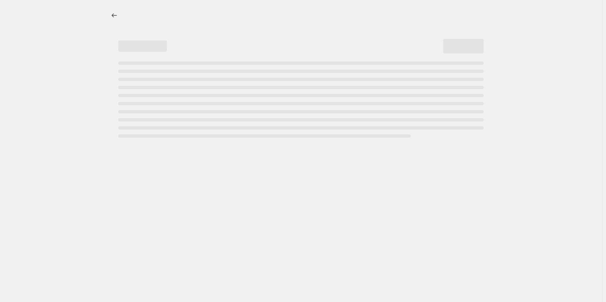
select select "percentage"
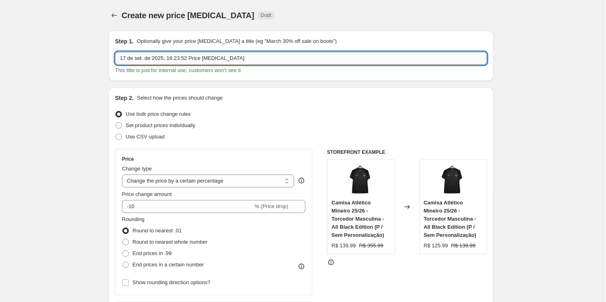
click at [271, 61] on input "17 de set. de 2025, 16:23:52 Price change job" at bounding box center [301, 58] width 372 height 13
click at [271, 60] on input "17 de set. de 2025, 16:23:52 Price change job" at bounding box center [301, 58] width 372 height 13
paste input "VALOR 24/25, 25/26 CAMISAS JOGADOR S/PERSONALIZAÇÃO"
click at [221, 57] on input "VALOR 24/25, 25/26 CAMISAS JOGADOR S/PERSONALIZAÇÃO" at bounding box center [301, 58] width 372 height 13
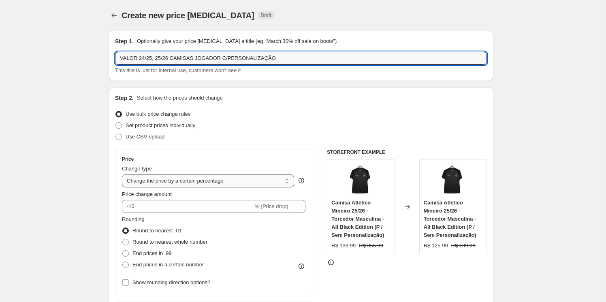
type input "VALOR 24/25, 25/26 CAMISAS JOGADOR C/PERSONALIZAÇÃO"
click at [203, 179] on select "Change the price to a certain amount Change the price by a certain amount Chang…" at bounding box center [208, 181] width 172 height 13
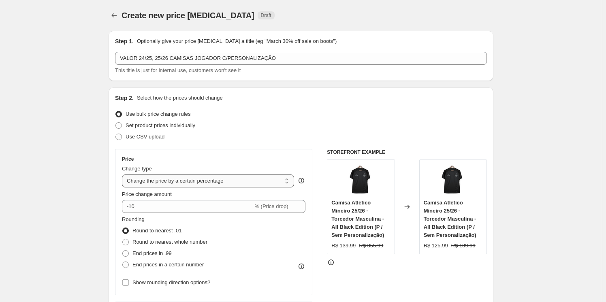
select select "to"
click at [124, 175] on select "Change the price to a certain amount Change the price by a certain amount Chang…" at bounding box center [208, 181] width 172 height 13
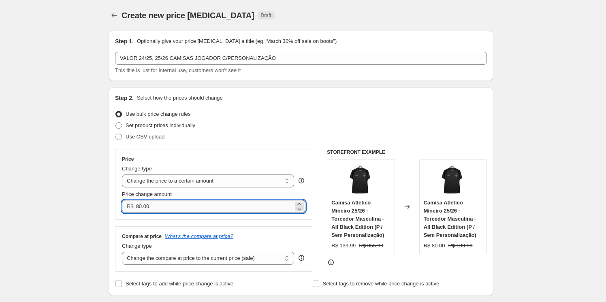
click at [189, 209] on input "80.00" at bounding box center [214, 206] width 157 height 13
type input "8"
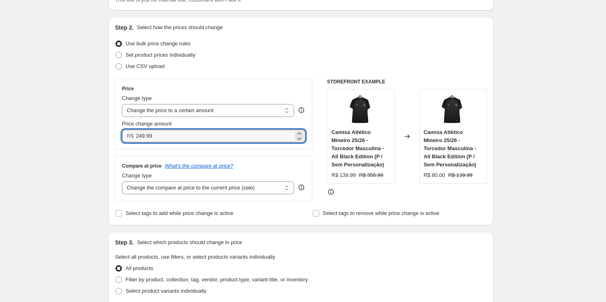
scroll to position [73, 0]
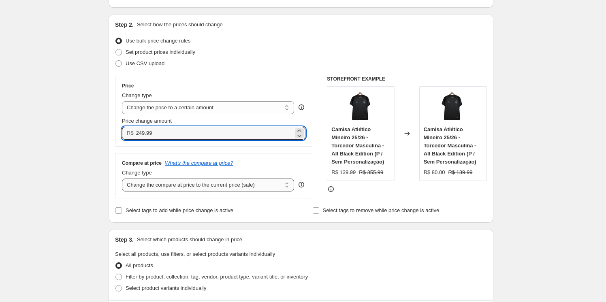
type input "249.99"
click at [231, 186] on select "Change the compare at price to the current price (sale) Change the compare at p…" at bounding box center [208, 185] width 172 height 13
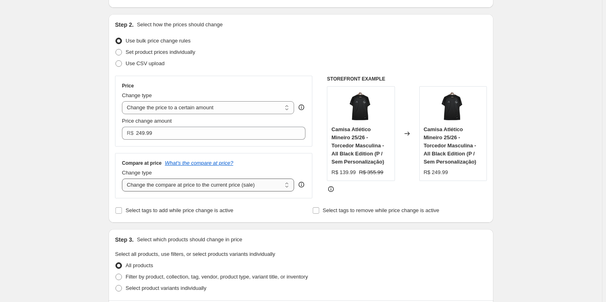
select select "to"
click at [124, 179] on select "Change the compare at price to the current price (sale) Change the compare at p…" at bounding box center [208, 185] width 172 height 13
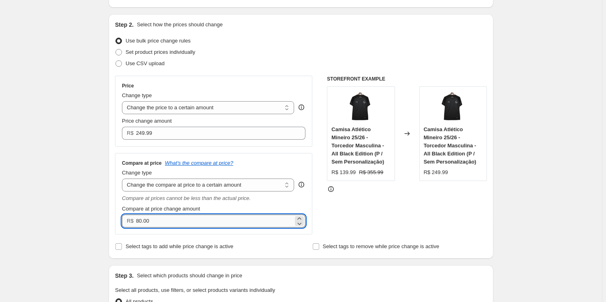
click at [193, 220] on input "80.00" at bounding box center [214, 221] width 157 height 13
type input "8"
type input "0"
type input "779"
type input "779.90"
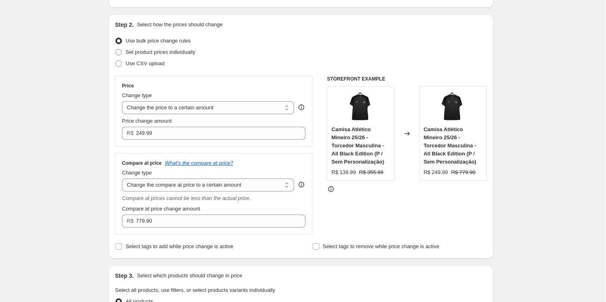
click at [410, 227] on div "STOREFRONT EXAMPLE Camisa Atlético Mineiro 25/26 - Torcedor Masculina - All Bla…" at bounding box center [407, 155] width 160 height 159
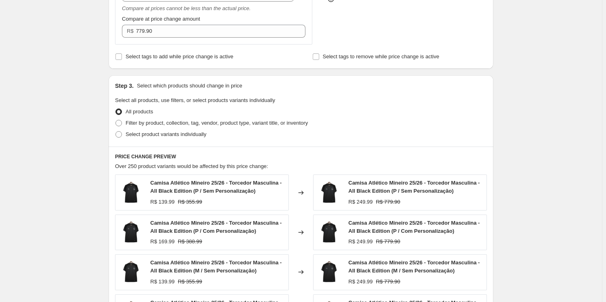
scroll to position [258, 0]
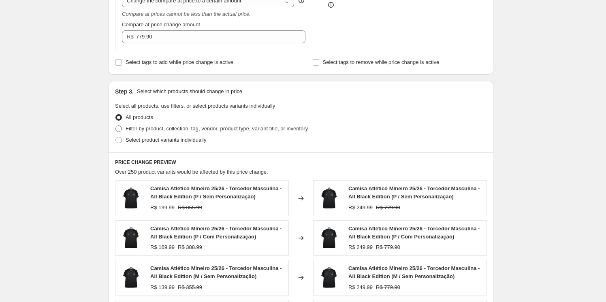
click at [148, 128] on span "Filter by product, collection, tag, vendor, product type, variant title, or inv…" at bounding box center [217, 129] width 182 height 6
click at [116, 126] on input "Filter by product, collection, tag, vendor, product type, variant title, or inv…" at bounding box center [115, 126] width 0 height 0
radio input "true"
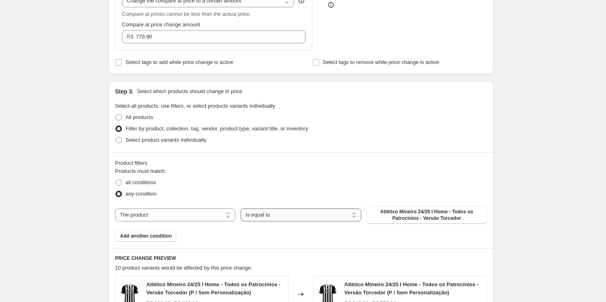
click at [284, 220] on select "Is equal to Is not equal to" at bounding box center [301, 215] width 120 height 13
click at [288, 216] on select "Is equal to Is not equal to" at bounding box center [301, 215] width 120 height 13
select select "equal"
click at [214, 214] on select "The product The product's collection The product's tag The product's vendor The…" at bounding box center [175, 215] width 120 height 13
select select "collection"
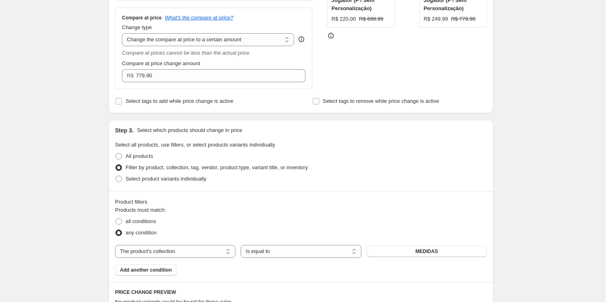
scroll to position [221, 0]
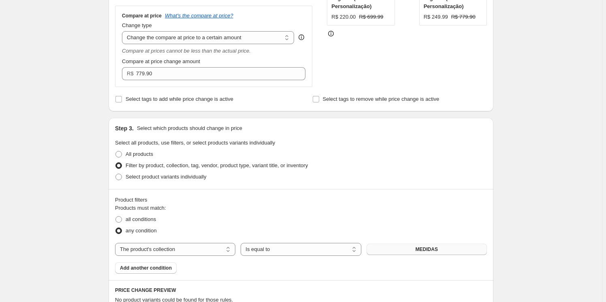
click at [420, 249] on span "MEDIDAS" at bounding box center [427, 249] width 22 height 6
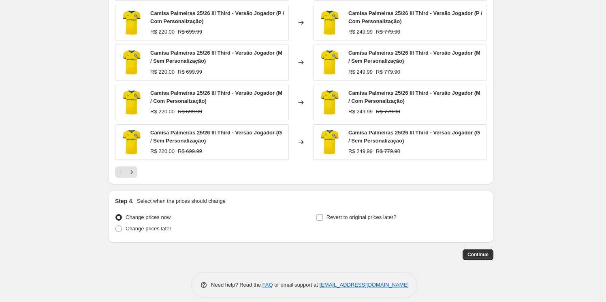
scroll to position [571, 0]
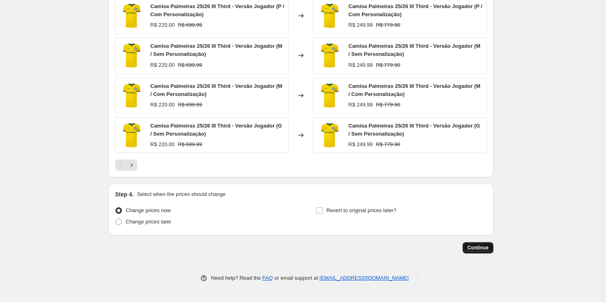
click at [480, 245] on span "Continue" at bounding box center [477, 248] width 21 height 6
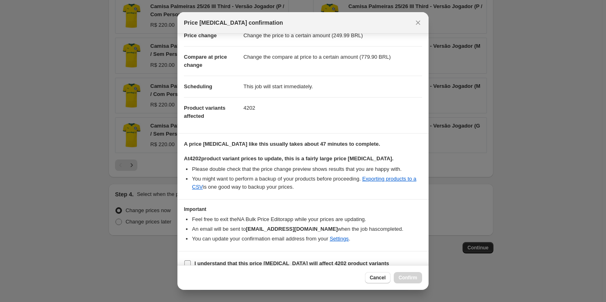
scroll to position [32, 0]
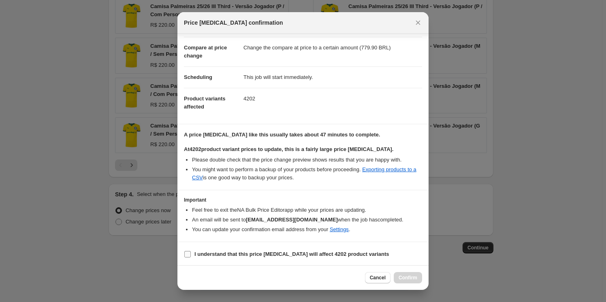
click at [190, 254] on input "I understand that this price change job will affect 4202 product variants" at bounding box center [187, 254] width 6 height 6
checkbox input "true"
click at [405, 278] on span "Confirm" at bounding box center [408, 278] width 19 height 6
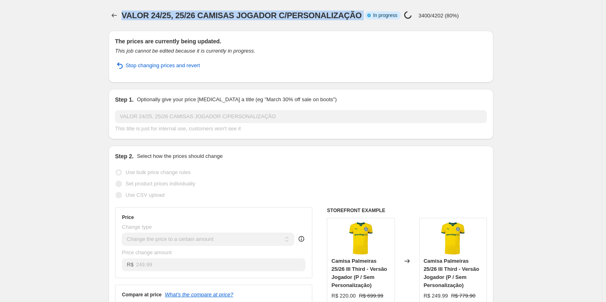
drag, startPoint x: 124, startPoint y: 13, endPoint x: 355, endPoint y: 13, distance: 230.5
click at [361, 10] on div "VALOR 24/25, 25/26 CAMISAS JOGADOR C/PERSONALIZAÇÃO Info Partially complete In …" at bounding box center [297, 15] width 351 height 11
copy div "VALOR 24/25, 25/26 CAMISAS JOGADOR C/PERSONALIZAÇÃO Info Partially complete"
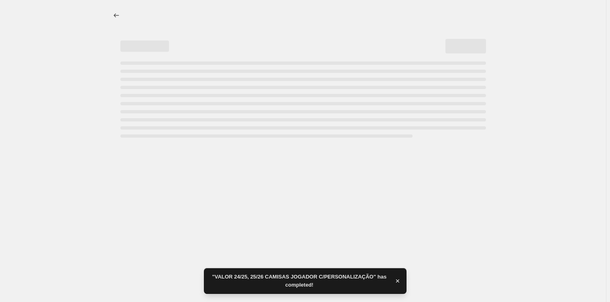
select select "to"
select select "collection"
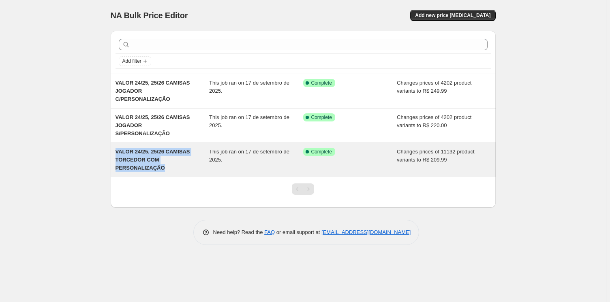
drag, startPoint x: 113, startPoint y: 133, endPoint x: 162, endPoint y: 151, distance: 52.1
click at [162, 151] on div "VALOR 24/25, 25/26 CAMISAS TORCEDOR COM PERSONALIZAÇÃO This job ran on 17 de se…" at bounding box center [303, 160] width 385 height 34
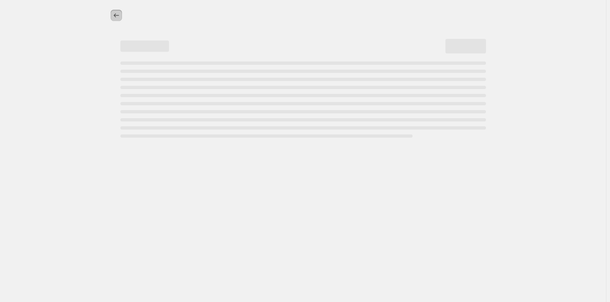
select select "to"
select select "collection"
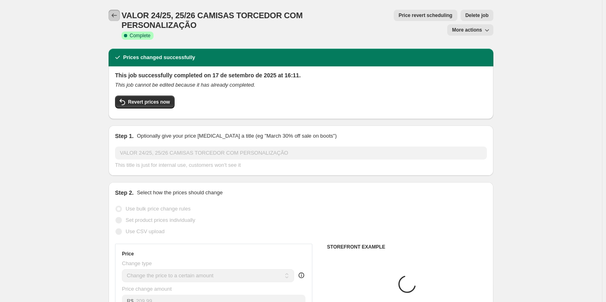
click at [116, 15] on icon "Price change jobs" at bounding box center [114, 15] width 8 height 8
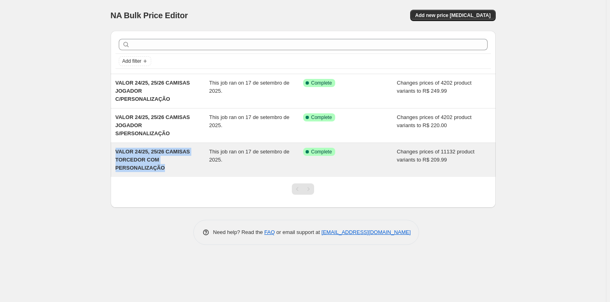
drag, startPoint x: 117, startPoint y: 127, endPoint x: 164, endPoint y: 153, distance: 53.8
click at [164, 153] on div "VALOR 24/25, 25/26 CAMISAS TORCEDOR COM PERSONALIZAÇÃO This job ran on 17 de se…" at bounding box center [303, 160] width 385 height 34
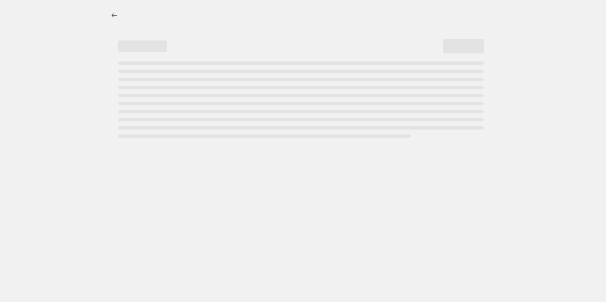
select select "to"
select select "collection"
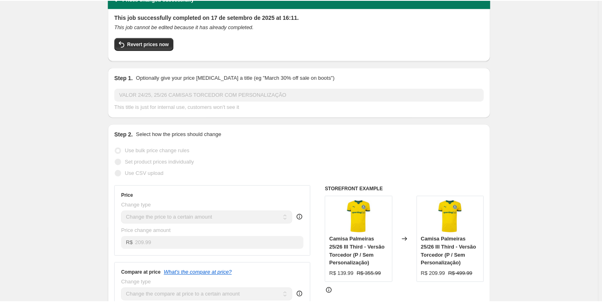
scroll to position [36, 0]
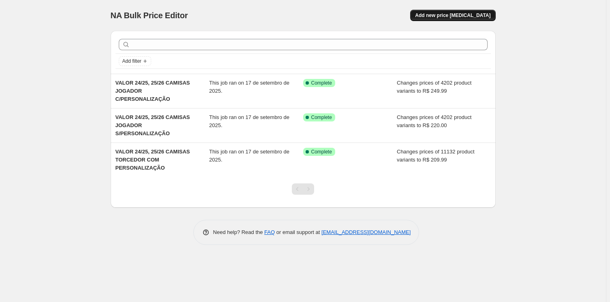
click at [442, 15] on span "Add new price change job" at bounding box center [452, 15] width 75 height 6
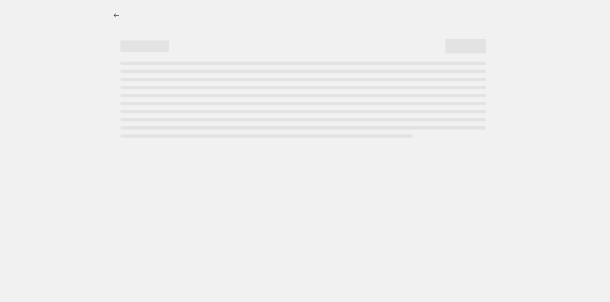
select select "percentage"
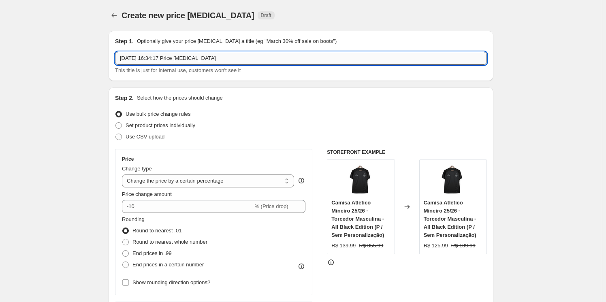
click at [243, 60] on input "17 de set. de 2025, 16:34:17 Price change job" at bounding box center [301, 58] width 372 height 13
click at [243, 63] on input "17 de set. de 2025, 16:34:17 Price change job" at bounding box center [301, 58] width 372 height 13
click at [243, 61] on input "17 de set. de 2025, 16:34:17 Price change job" at bounding box center [301, 58] width 372 height 13
drag, startPoint x: 243, startPoint y: 61, endPoint x: 111, endPoint y: 60, distance: 131.2
click at [111, 60] on div "Step 1. Optionally give your price change job a title (eg "March 30% off sale o…" at bounding box center [301, 56] width 385 height 50
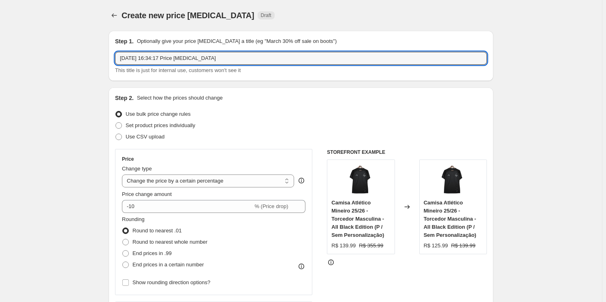
paste input "VALOR 24/25, 25/26 CAMISAS JOGADOR C/PERSONALIZAÇÃO Info Partially complete"
drag, startPoint x: 215, startPoint y: 59, endPoint x: 205, endPoint y: 57, distance: 9.5
click at [205, 57] on input "VALOR 24/25, 25/26 CAMISAS JOGADOR C/PERSONALIZAÇÃO Info Partially complete" at bounding box center [301, 58] width 372 height 13
click at [213, 57] on input "VALOR 24/25, 25/26 CAMISAS JOGADOR C/PERSONALIZAÇÃO Info Partially complete" at bounding box center [301, 58] width 372 height 13
click at [215, 58] on input "VALOR 24/25, 25/26 CAMISAS JOGADOR C/PERSONALIZAÇÃO Info Partially complete" at bounding box center [301, 58] width 372 height 13
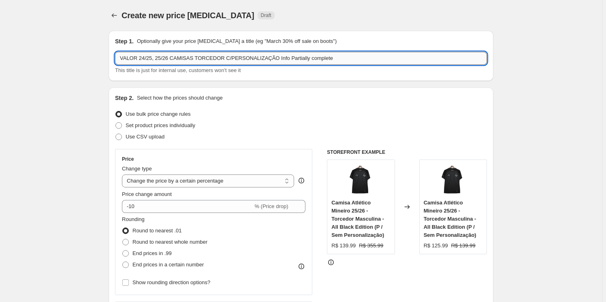
drag, startPoint x: 334, startPoint y: 60, endPoint x: 271, endPoint y: 63, distance: 62.5
click at [271, 63] on input "VALOR 24/25, 25/26 CAMISAS TORCEDOR C/PERSONALIZAÇÃO Info Partially complete" at bounding box center [301, 58] width 372 height 13
click at [224, 57] on input "VALOR 24/25, 25/26 CAMISAS TORCEDOR C/PERSONALIZAÇÃO" at bounding box center [301, 58] width 372 height 13
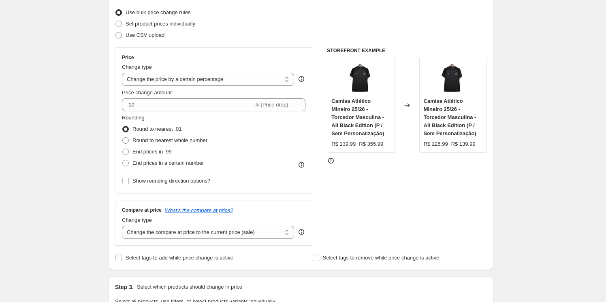
scroll to position [110, 0]
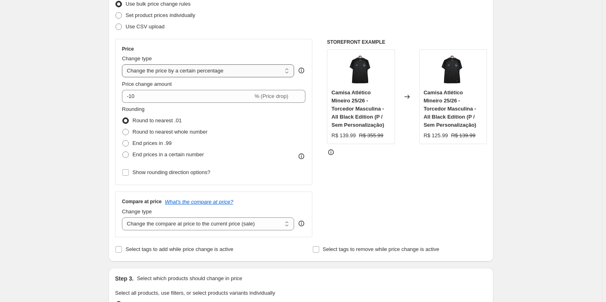
type input "VALOR 24/25, 25/26 CAMISAS TORCEDOR S/PERSONALIZAÇÃO"
click at [206, 69] on select "Change the price to a certain amount Change the price by a certain amount Chang…" at bounding box center [208, 70] width 172 height 13
select select "by"
click at [124, 64] on select "Change the price to a certain amount Change the price by a certain amount Chang…" at bounding box center [208, 70] width 172 height 13
type input "-10.00"
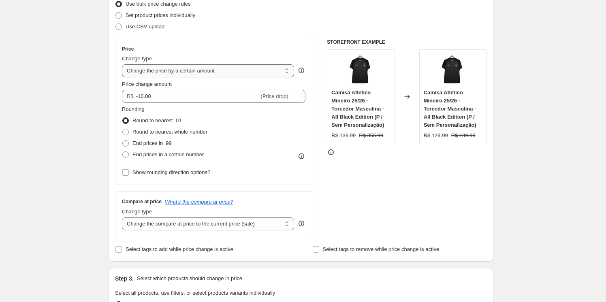
click at [212, 75] on select "Change the price to a certain amount Change the price by a certain amount Chang…" at bounding box center [208, 70] width 172 height 13
select select "to"
click at [124, 64] on select "Change the price to a certain amount Change the price by a certain amount Chang…" at bounding box center [208, 70] width 172 height 13
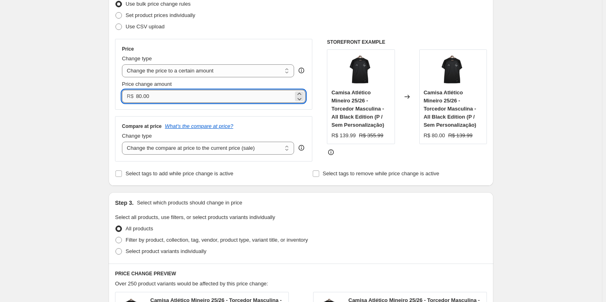
click at [190, 95] on input "80.00" at bounding box center [214, 96] width 157 height 13
type input "8"
type input "179.99"
click at [211, 152] on select "Change the compare at price to the current price (sale) Change the compare at p…" at bounding box center [208, 148] width 172 height 13
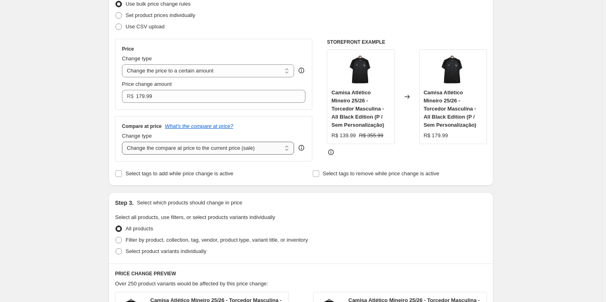
select select "to"
click at [124, 142] on select "Change the compare at price to the current price (sale) Change the compare at p…" at bounding box center [208, 148] width 172 height 13
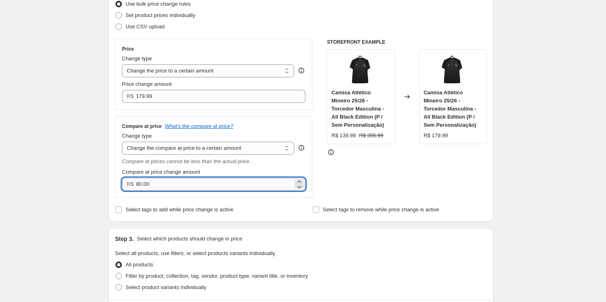
click at [173, 179] on input "80.00" at bounding box center [214, 184] width 157 height 13
click at [174, 179] on input "80.00" at bounding box center [214, 184] width 157 height 13
click at [172, 181] on input "80.00" at bounding box center [214, 184] width 157 height 13
drag, startPoint x: 160, startPoint y: 181, endPoint x: 133, endPoint y: 185, distance: 27.4
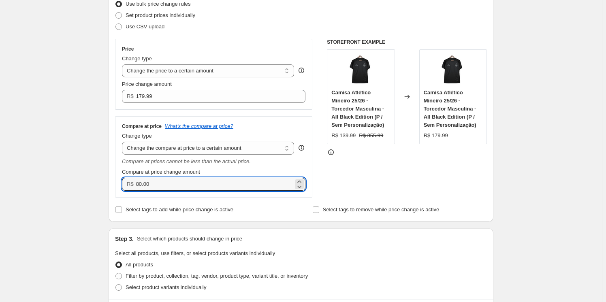
click at [133, 185] on div "R$ 80.00" at bounding box center [213, 184] width 183 height 13
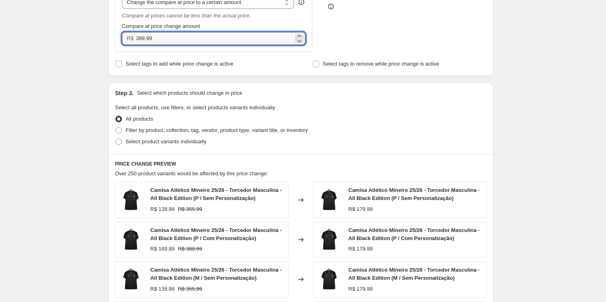
scroll to position [258, 0]
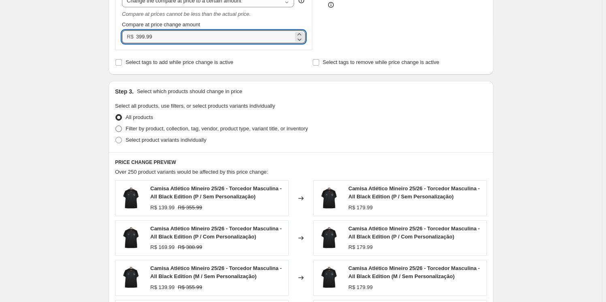
type input "399.99"
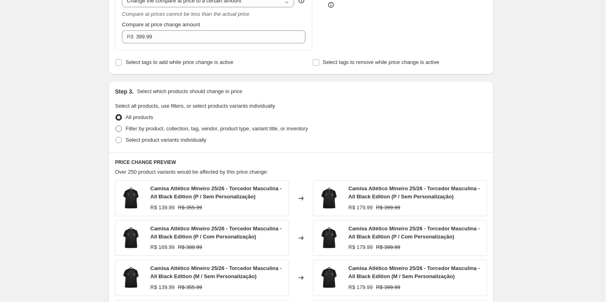
click at [173, 131] on span "Filter by product, collection, tag, vendor, product type, variant title, or inv…" at bounding box center [217, 129] width 182 height 6
click at [116, 126] on input "Filter by product, collection, tag, vendor, product type, variant title, or inv…" at bounding box center [115, 126] width 0 height 0
radio input "true"
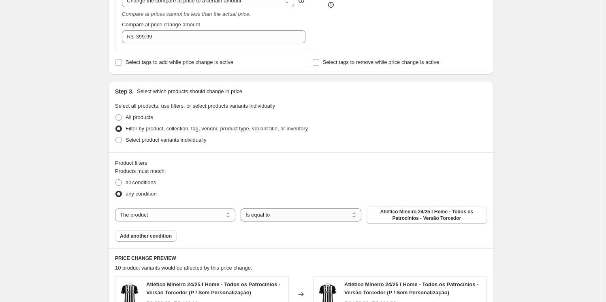
click at [300, 214] on select "Is equal to Is not equal to" at bounding box center [301, 215] width 120 height 13
click at [232, 212] on select "The product The product's collection The product's tag The product's vendor The…" at bounding box center [175, 215] width 120 height 13
select select "collection"
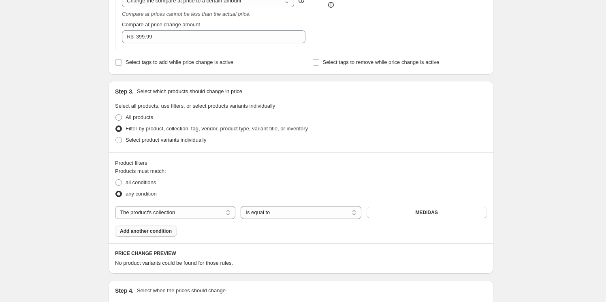
click at [168, 233] on span "Add another condition" at bounding box center [146, 231] width 52 height 6
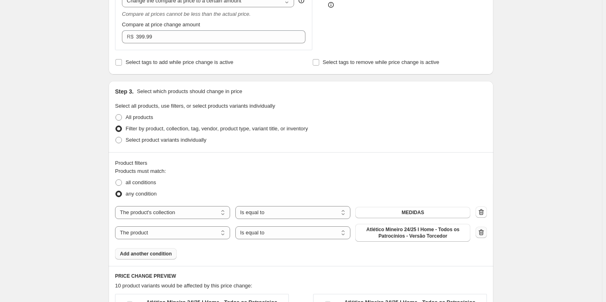
click at [484, 234] on icon "button" at bounding box center [481, 232] width 8 height 8
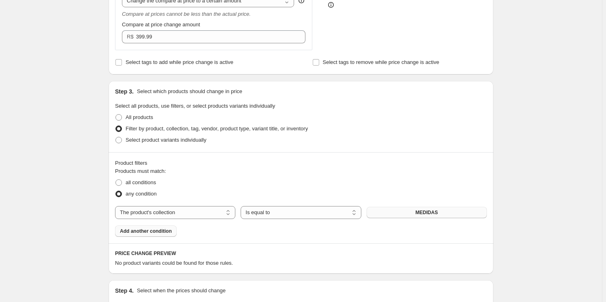
click at [447, 215] on button "MEDIDAS" at bounding box center [427, 212] width 120 height 11
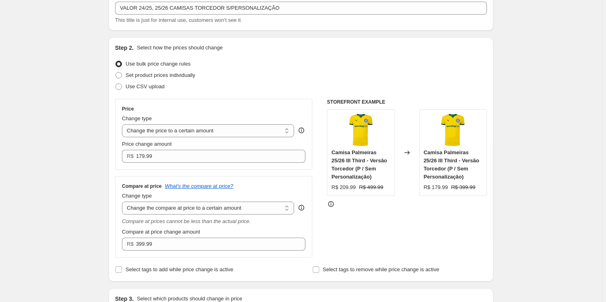
scroll to position [0, 0]
